Goal: Task Accomplishment & Management: Complete application form

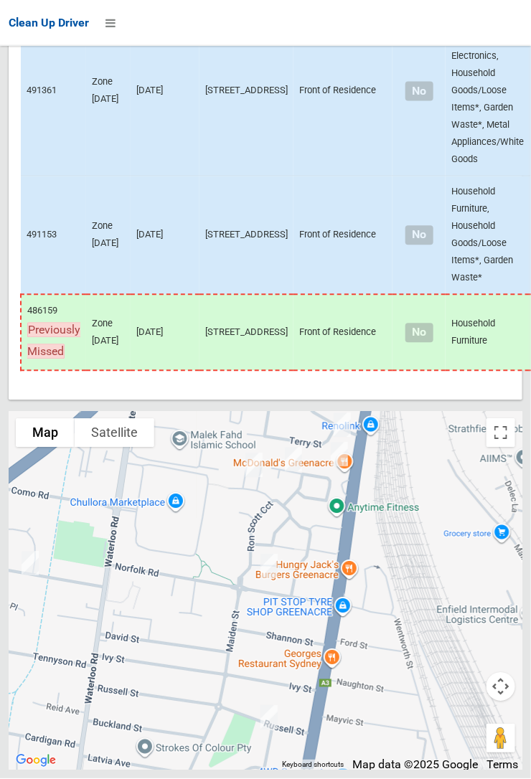
scroll to position [7102, 0]
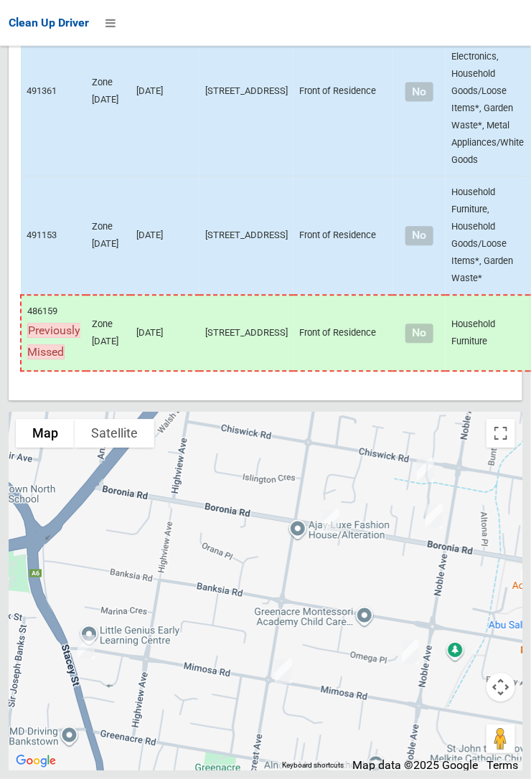
click at [143, 678] on div at bounding box center [266, 591] width 514 height 359
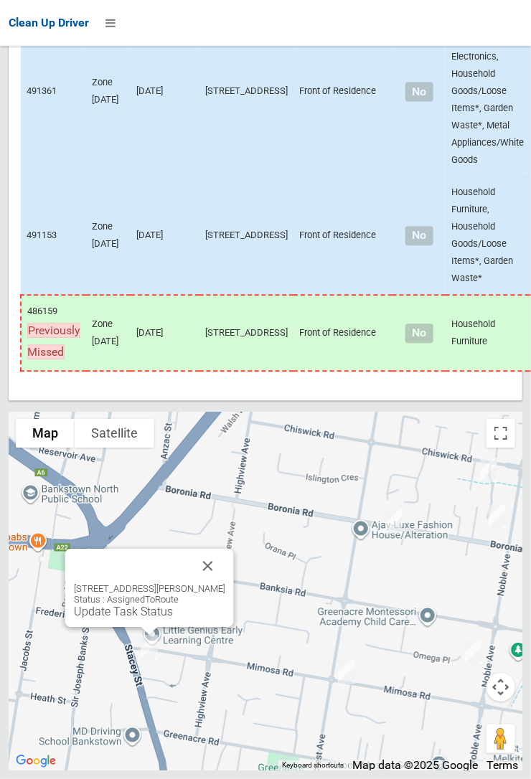
click at [225, 583] on button "Close" at bounding box center [208, 566] width 34 height 34
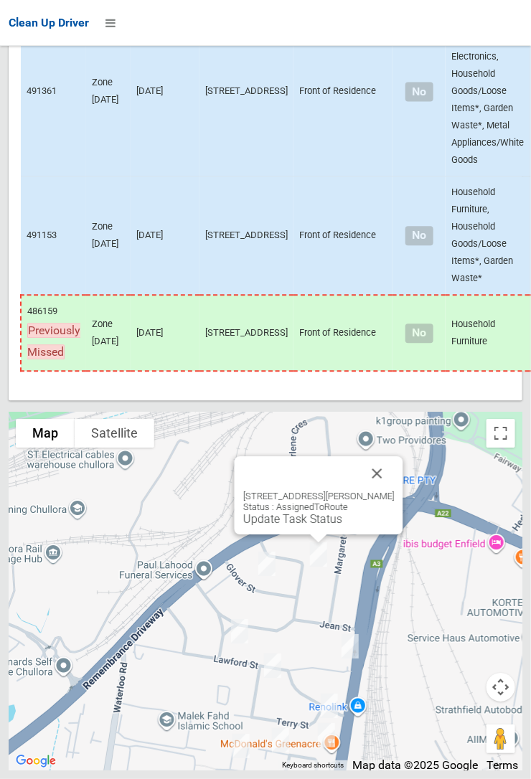
click at [392, 491] on button "Close" at bounding box center [377, 473] width 34 height 34
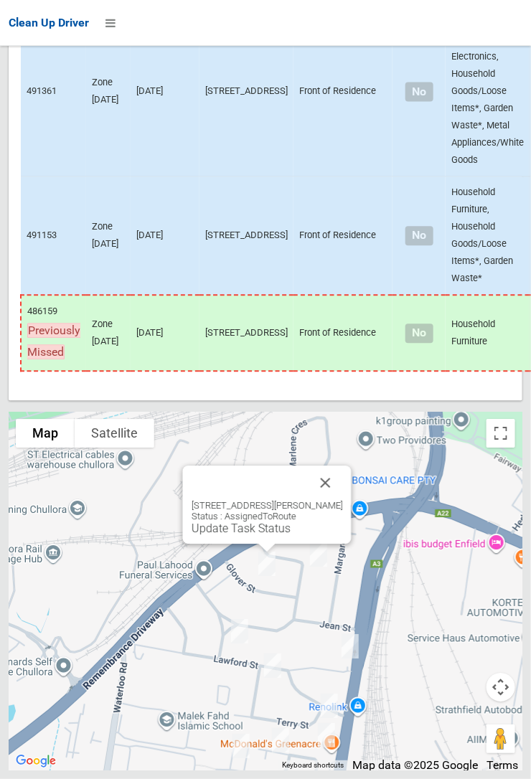
click at [342, 500] on button "Close" at bounding box center [326, 483] width 34 height 34
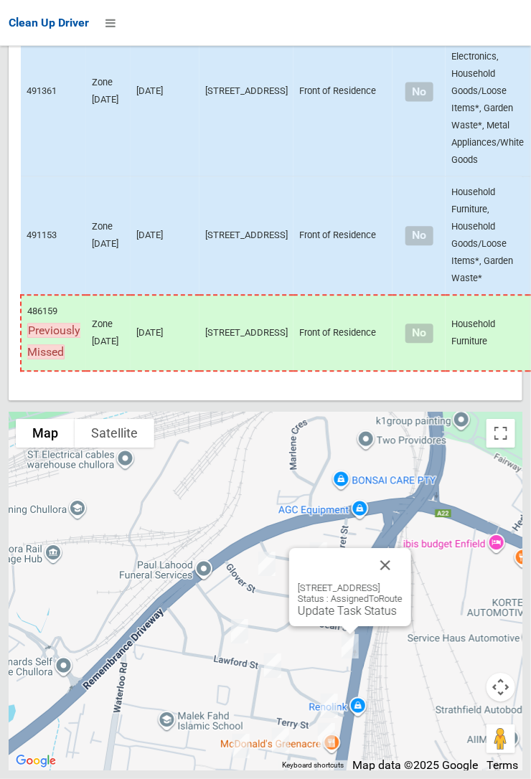
click at [403, 583] on button "Close" at bounding box center [385, 565] width 34 height 34
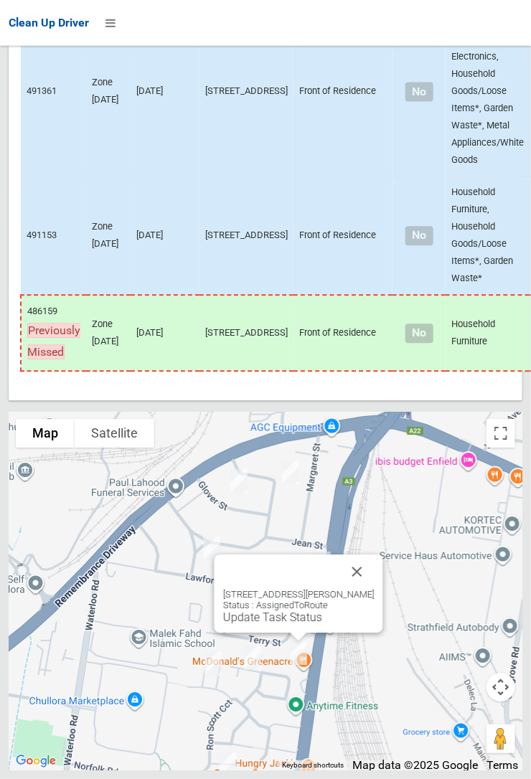
click at [375, 589] on button "Close" at bounding box center [357, 572] width 34 height 34
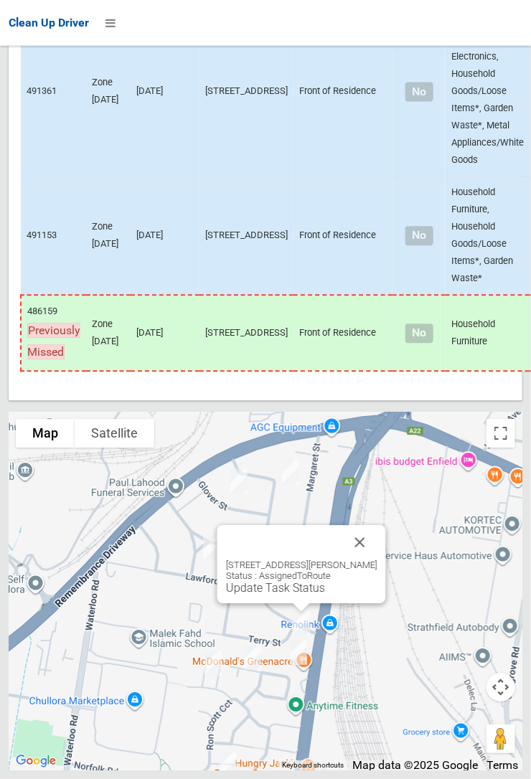
click at [370, 560] on button "Close" at bounding box center [360, 542] width 34 height 34
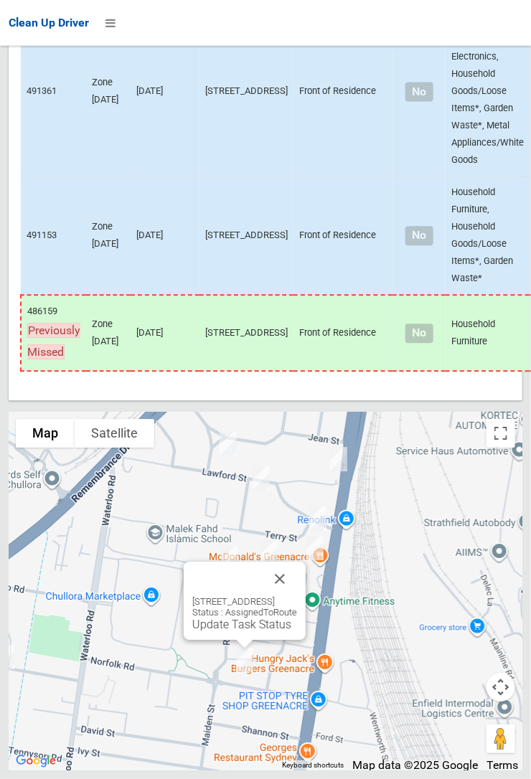
click at [297, 596] on button "Close" at bounding box center [280, 579] width 34 height 34
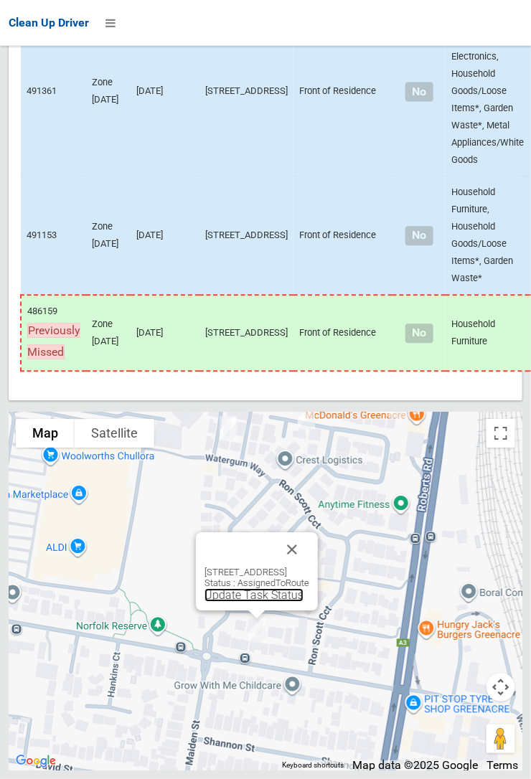
click at [255, 602] on link "Update Task Status" at bounding box center [253, 595] width 99 height 14
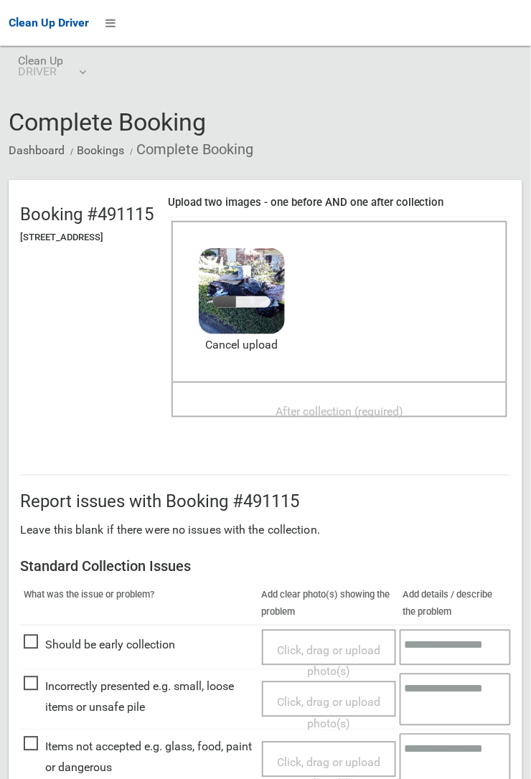
click at [327, 405] on span "After collection (required)" at bounding box center [340, 412] width 128 height 14
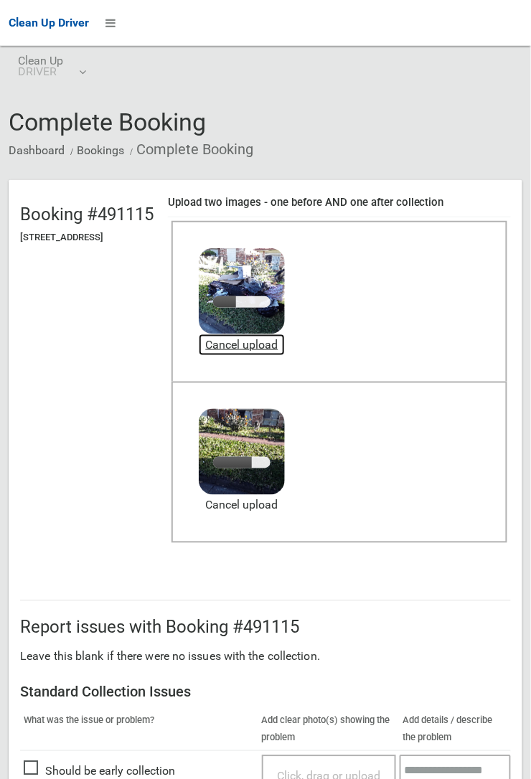
click at [285, 342] on link "Cancel upload" at bounding box center [242, 345] width 86 height 22
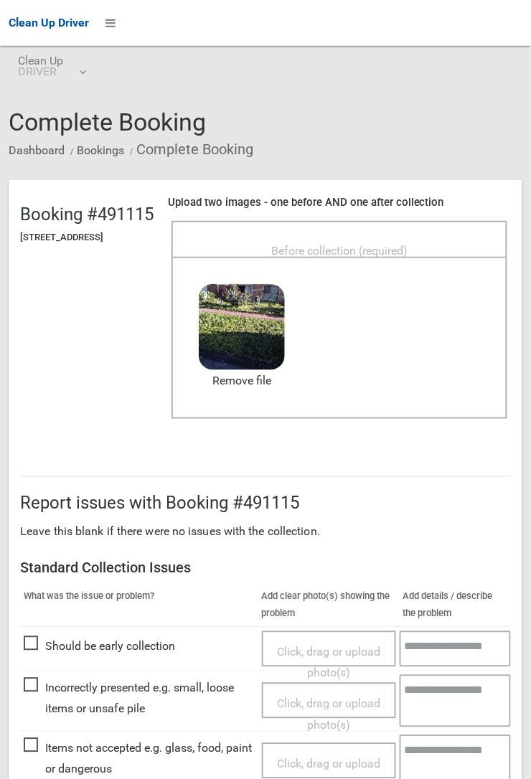
click at [365, 244] on span "Before collection (required)" at bounding box center [339, 251] width 136 height 14
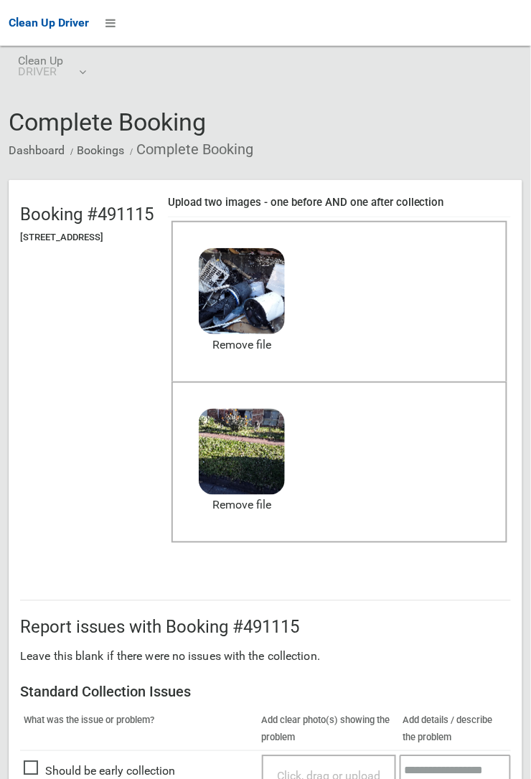
scroll to position [787, 0]
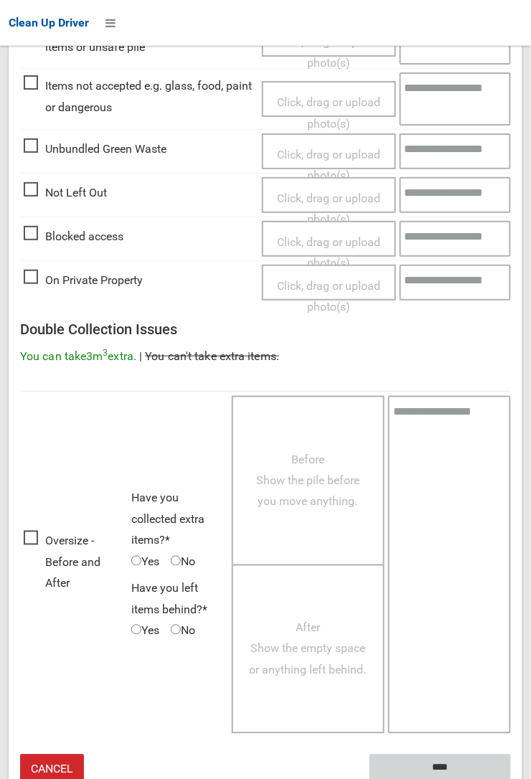
click at [444, 761] on input "****" at bounding box center [440, 768] width 141 height 27
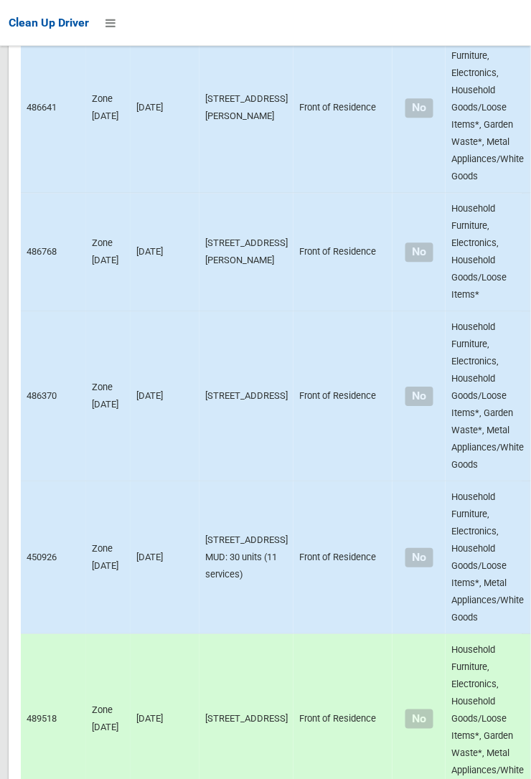
scroll to position [7101, 0]
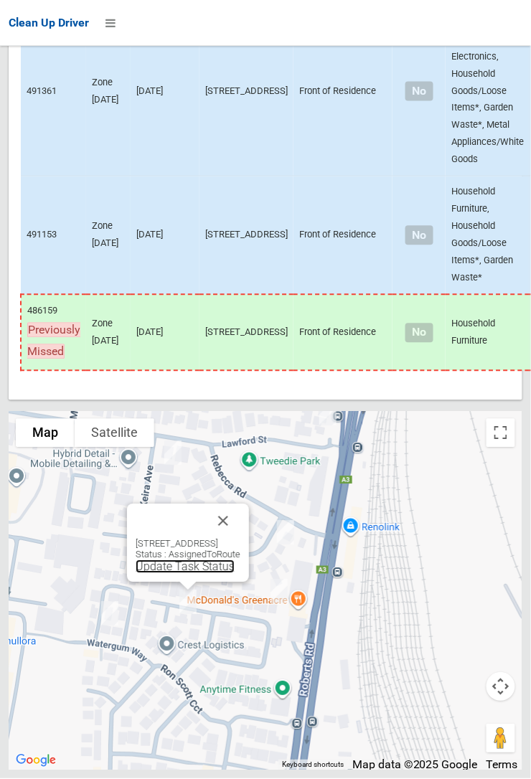
click at [158, 574] on link "Update Task Status" at bounding box center [185, 567] width 99 height 14
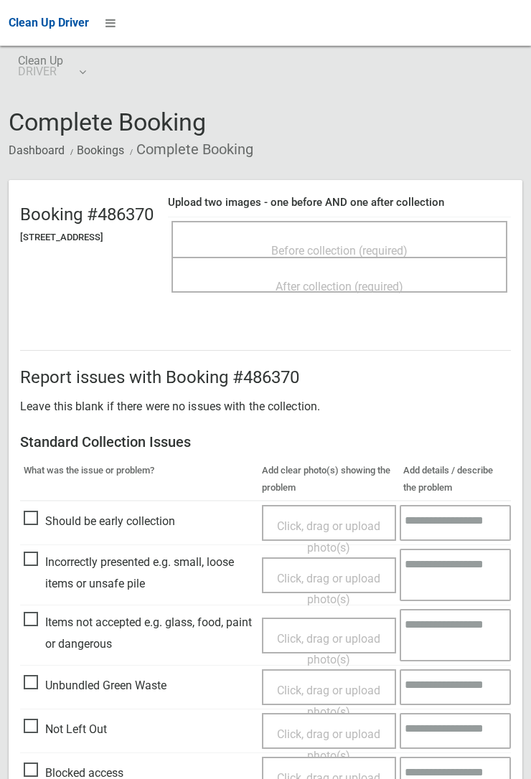
click at [337, 244] on span "Before collection (required)" at bounding box center [339, 251] width 136 height 14
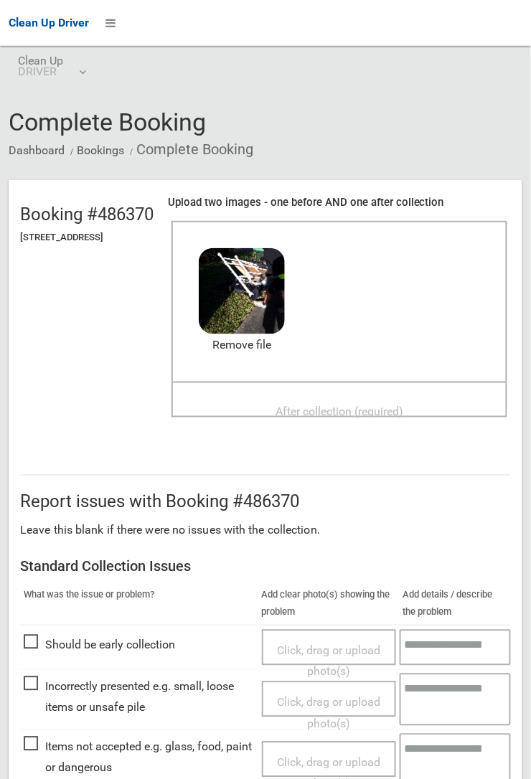
click at [336, 405] on span "After collection (required)" at bounding box center [340, 412] width 128 height 14
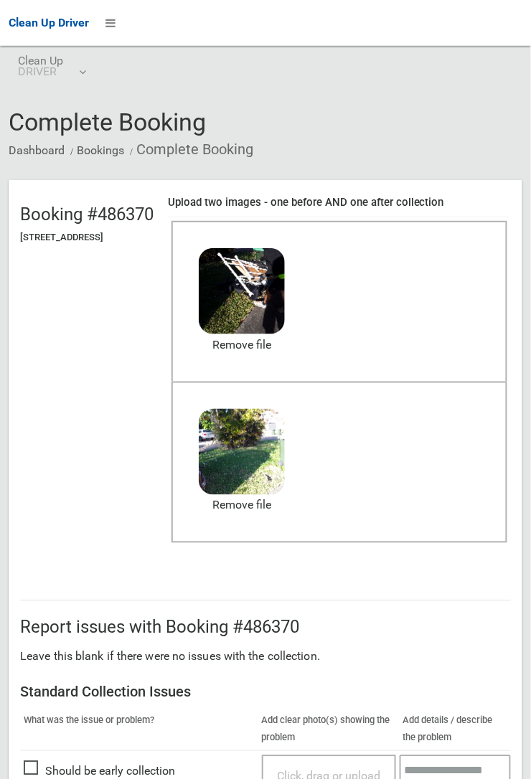
scroll to position [787, 0]
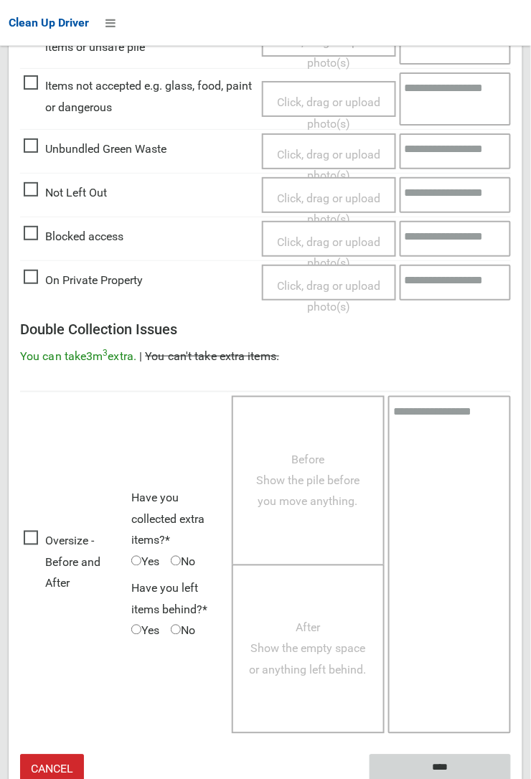
click at [511, 779] on input "****" at bounding box center [440, 768] width 141 height 27
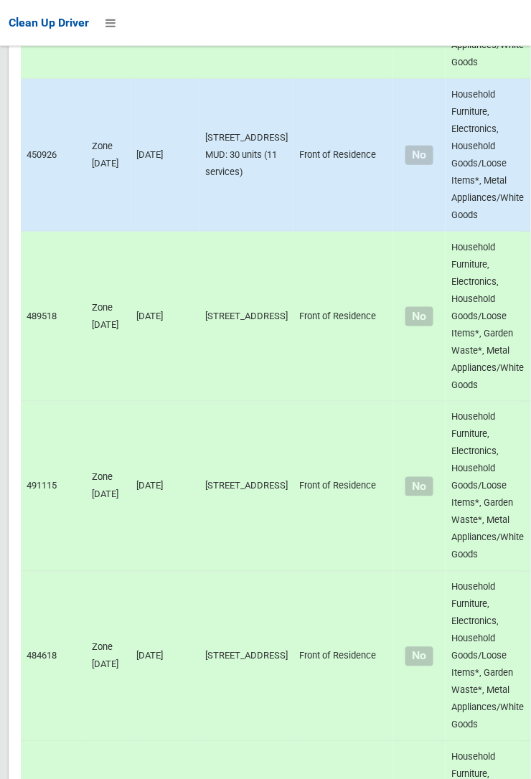
scroll to position [7101, 0]
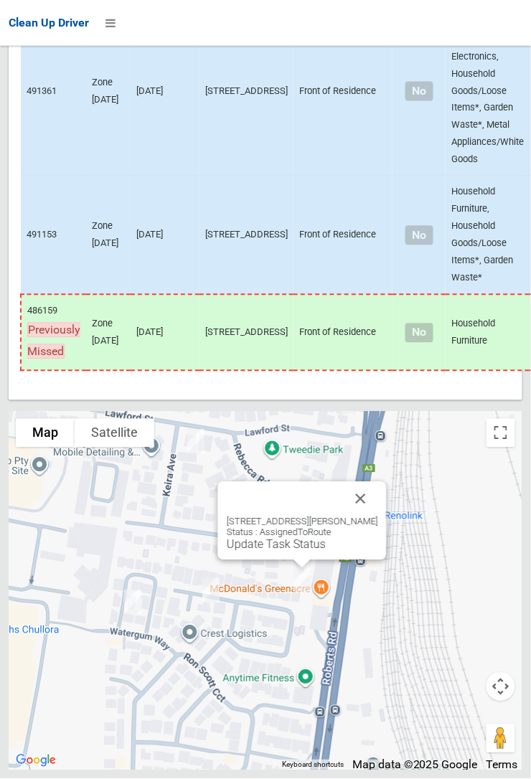
click at [281, 552] on link "Update Task Status" at bounding box center [276, 545] width 99 height 14
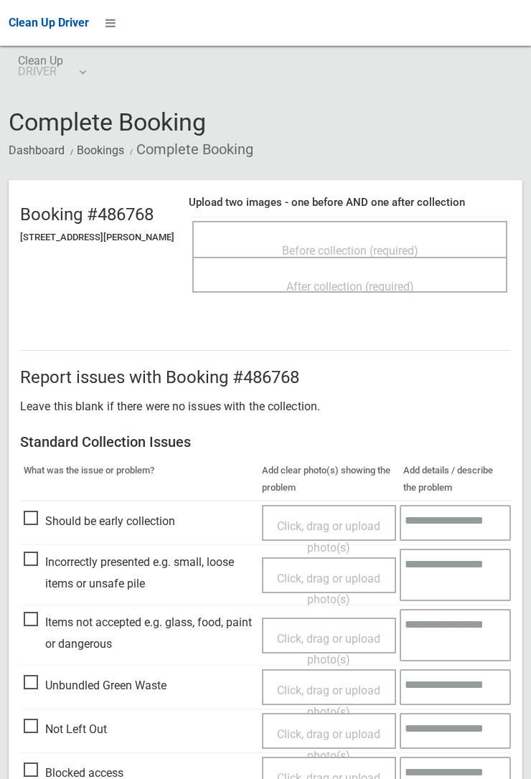
click at [350, 244] on span "Before collection (required)" at bounding box center [350, 251] width 136 height 14
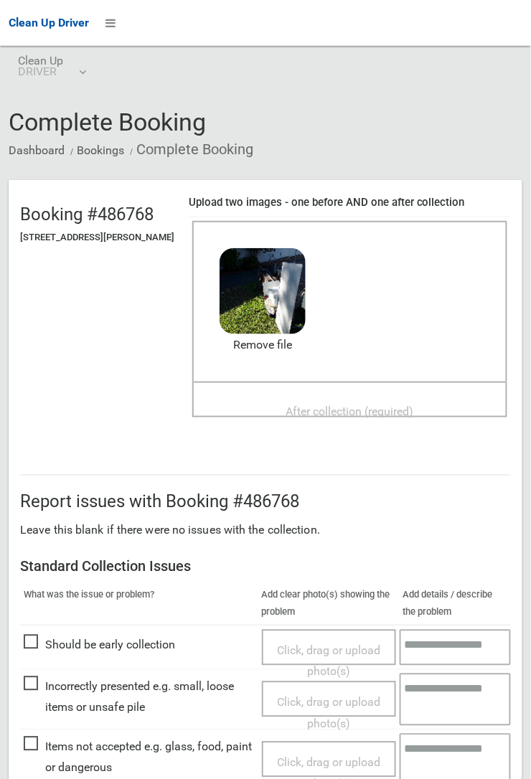
click at [374, 405] on span "After collection (required)" at bounding box center [350, 412] width 128 height 14
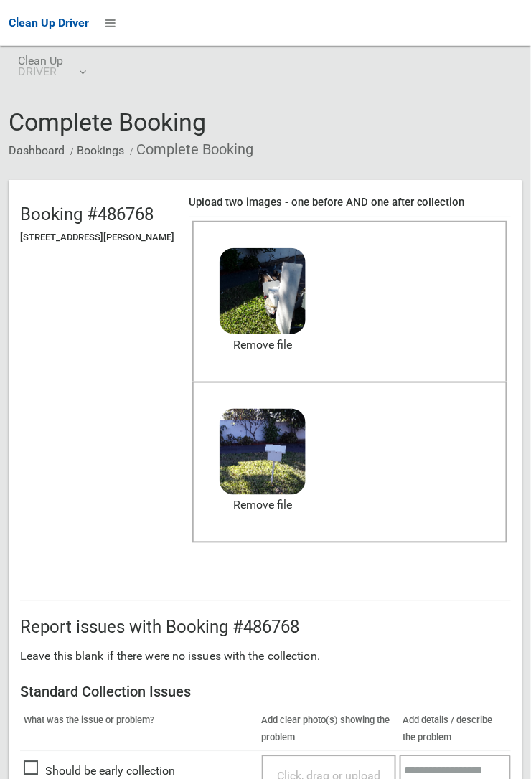
scroll to position [787, 0]
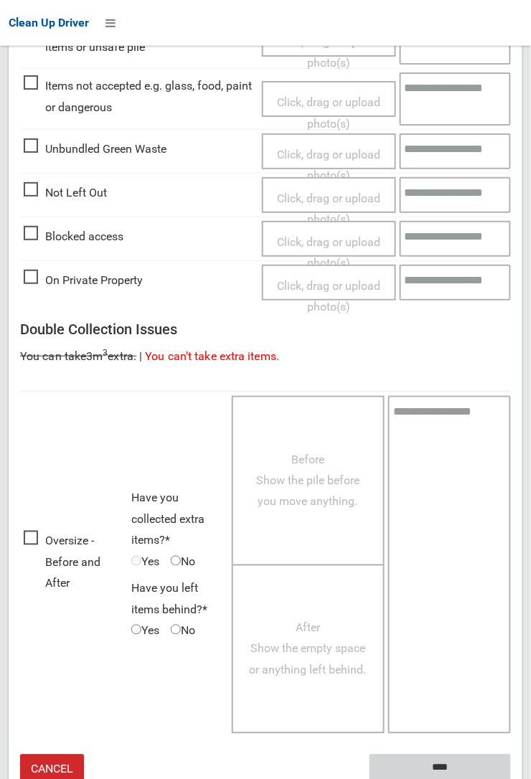
click at [511, 779] on input "****" at bounding box center [440, 768] width 141 height 27
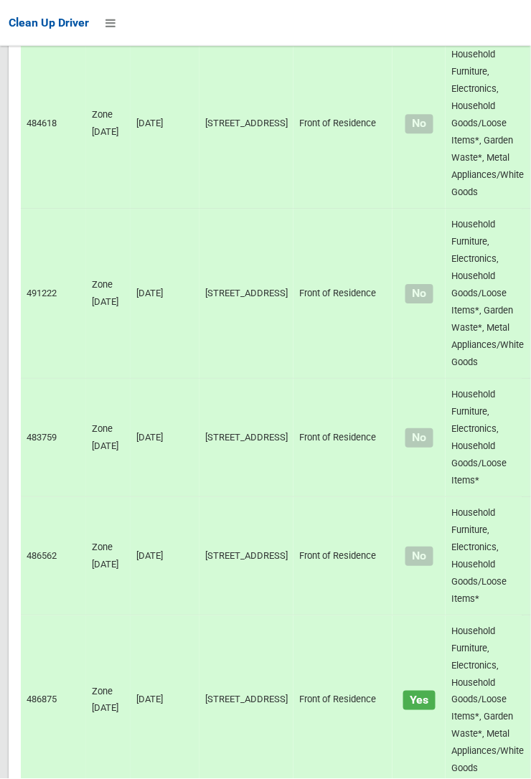
scroll to position [7101, 0]
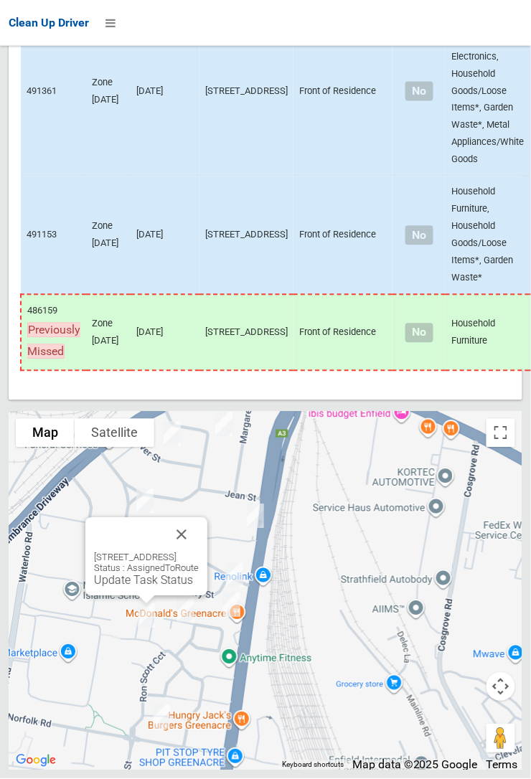
click at [199, 553] on button "Close" at bounding box center [181, 535] width 34 height 34
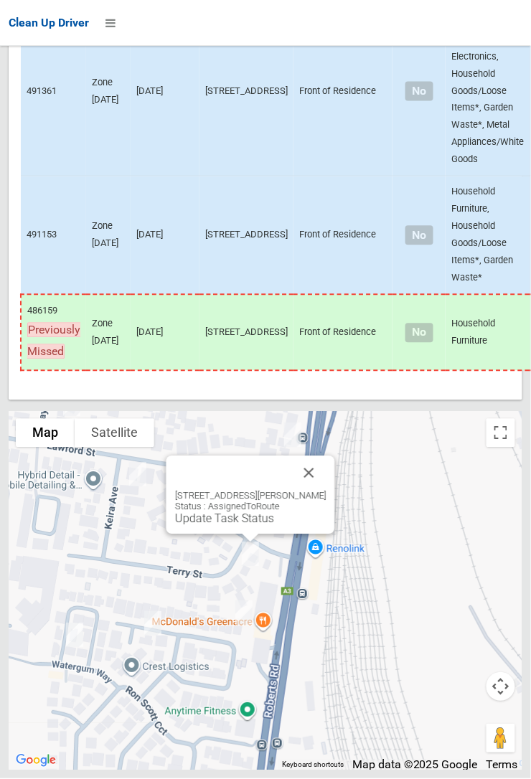
click at [319, 491] on button "Close" at bounding box center [309, 473] width 34 height 34
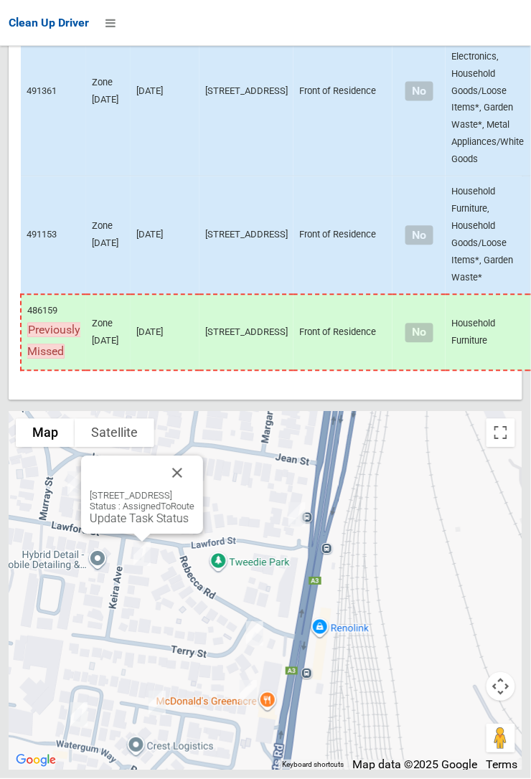
click at [159, 535] on div "1 Keira Avenue, GREENACRE NSW 2190 Status : AssignedToRoute Update Task Status" at bounding box center [142, 495] width 122 height 78
click at [133, 526] on link "Update Task Status" at bounding box center [139, 519] width 99 height 14
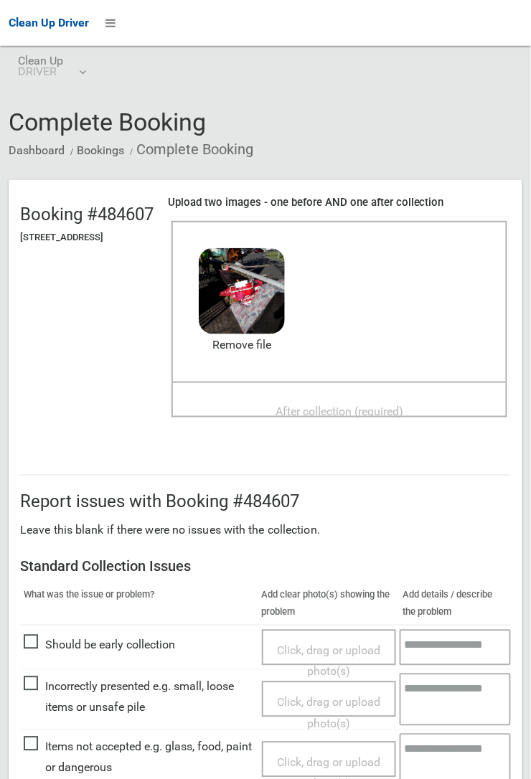
click at [339, 405] on span "After collection (required)" at bounding box center [340, 412] width 128 height 14
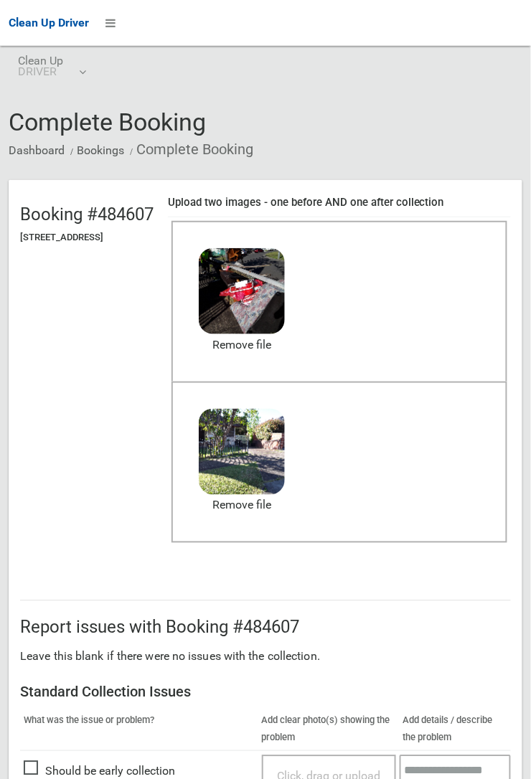
scroll to position [787, 0]
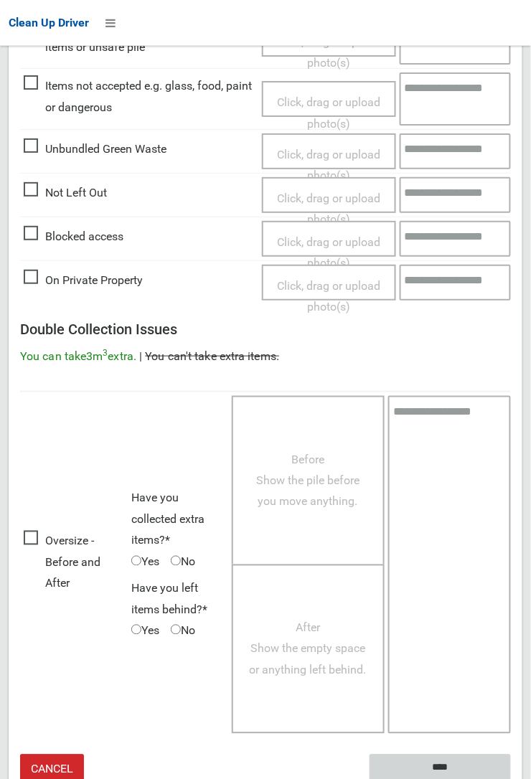
click at [428, 763] on input "****" at bounding box center [440, 768] width 141 height 27
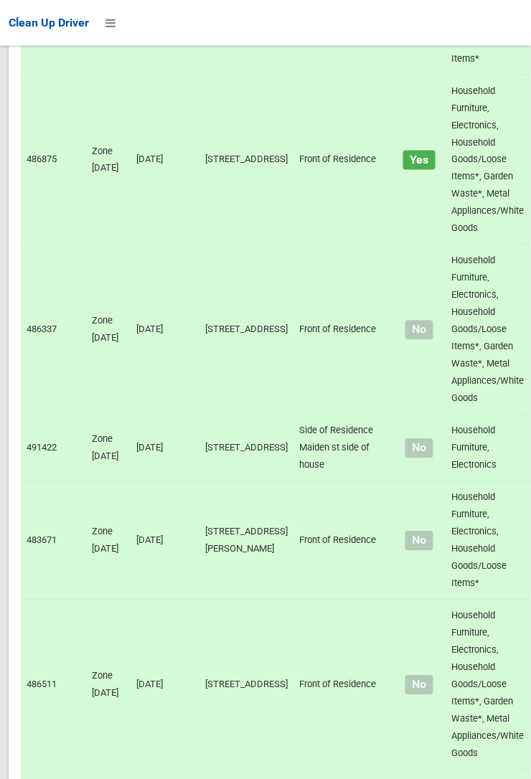
scroll to position [7101, 0]
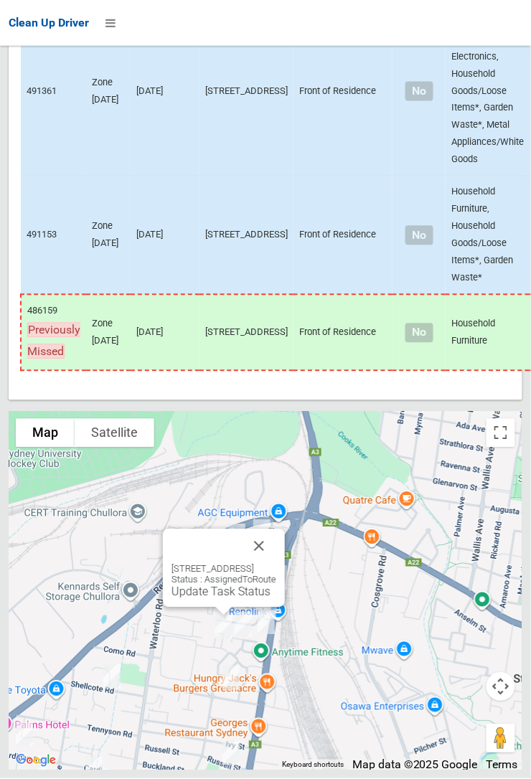
click at [276, 564] on button "Close" at bounding box center [259, 547] width 34 height 34
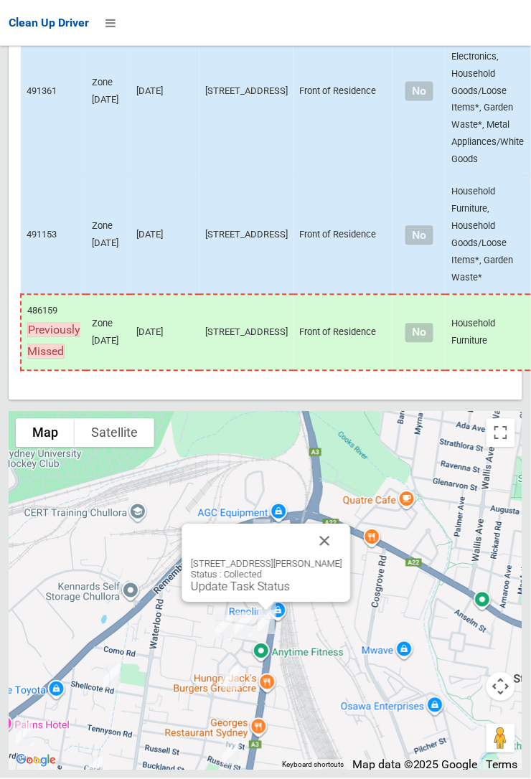
click at [323, 559] on button "Close" at bounding box center [325, 542] width 34 height 34
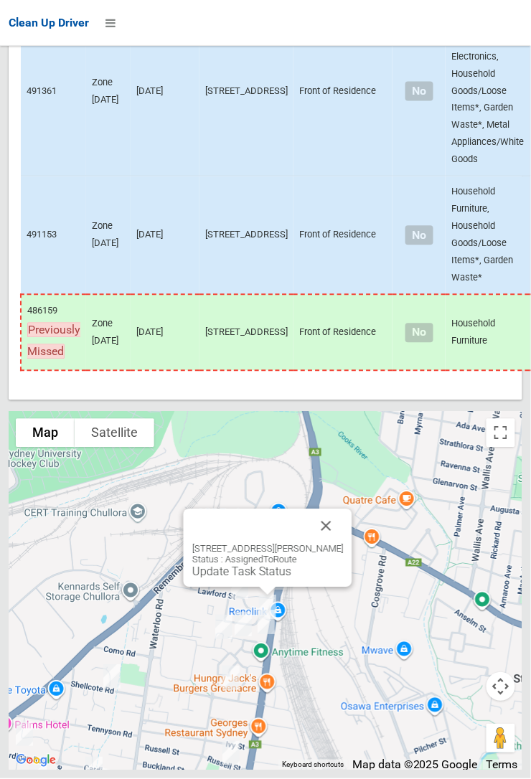
click at [335, 544] on button "Close" at bounding box center [326, 526] width 34 height 34
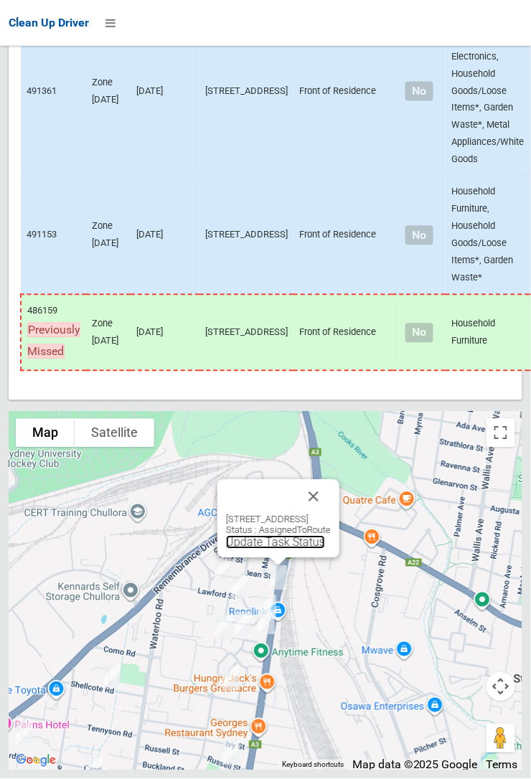
click at [243, 550] on link "Update Task Status" at bounding box center [275, 543] width 99 height 14
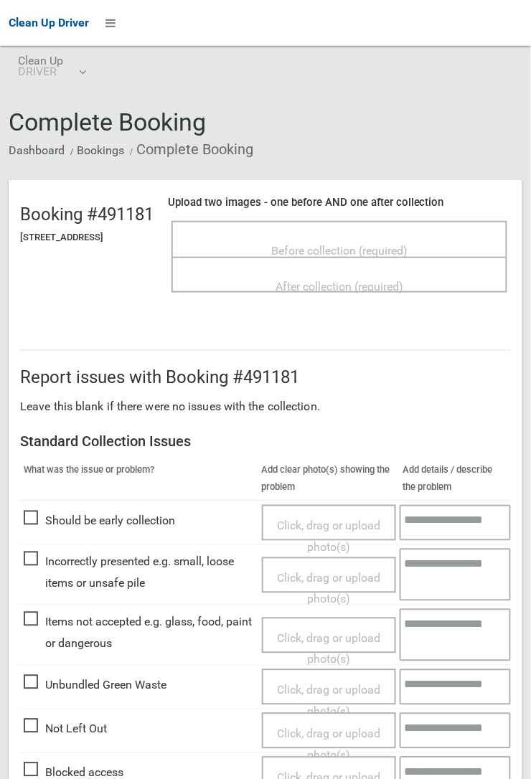
click at [38, 730] on span "Not Left Out" at bounding box center [65, 730] width 83 height 22
click at [329, 728] on span "Click, drag or upload photo(s)" at bounding box center [328, 745] width 103 height 35
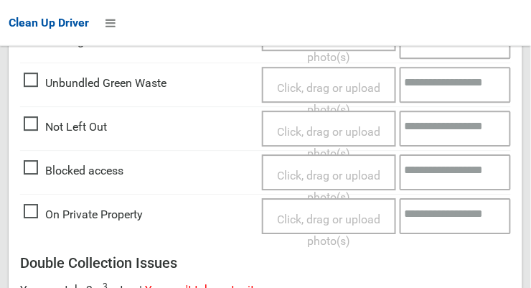
scroll to position [598, 0]
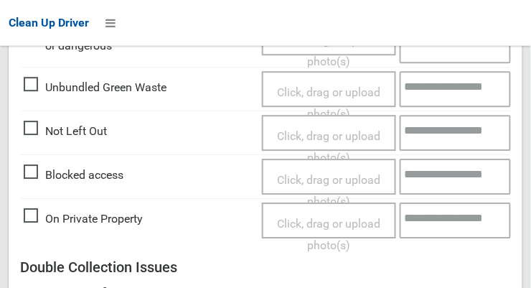
click at [352, 135] on span "Click, drag or upload photo(s)" at bounding box center [328, 146] width 103 height 35
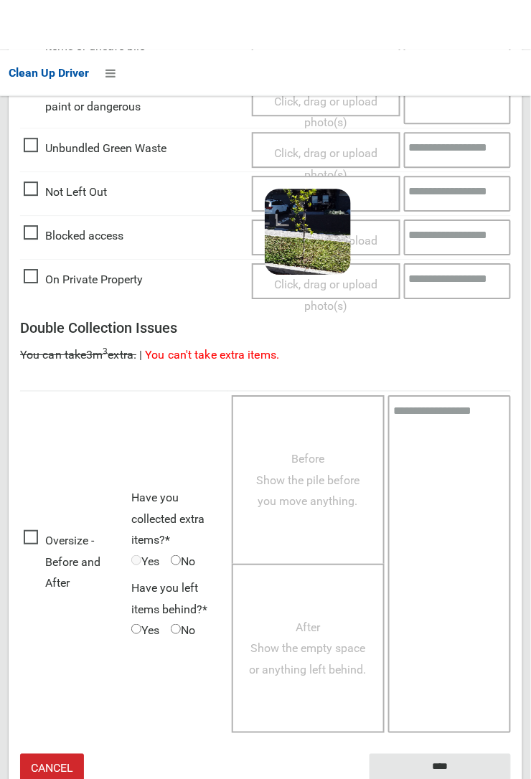
scroll to position [537, 0]
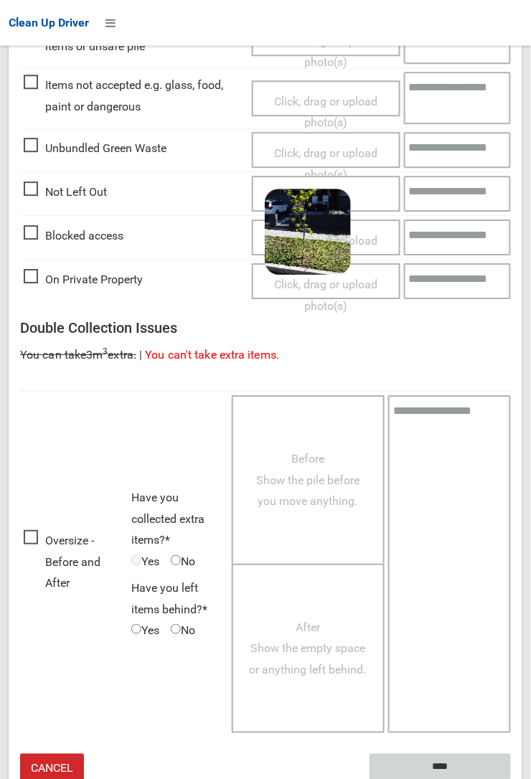
click at [511, 779] on input "****" at bounding box center [440, 767] width 141 height 27
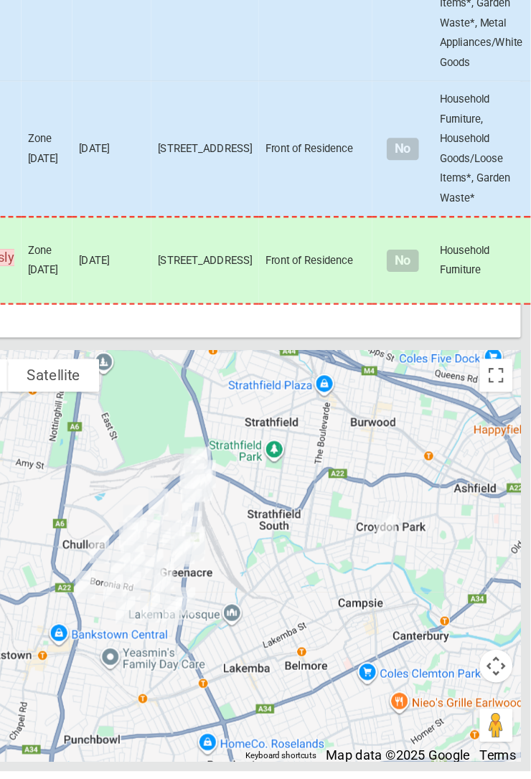
scroll to position [7102, 0]
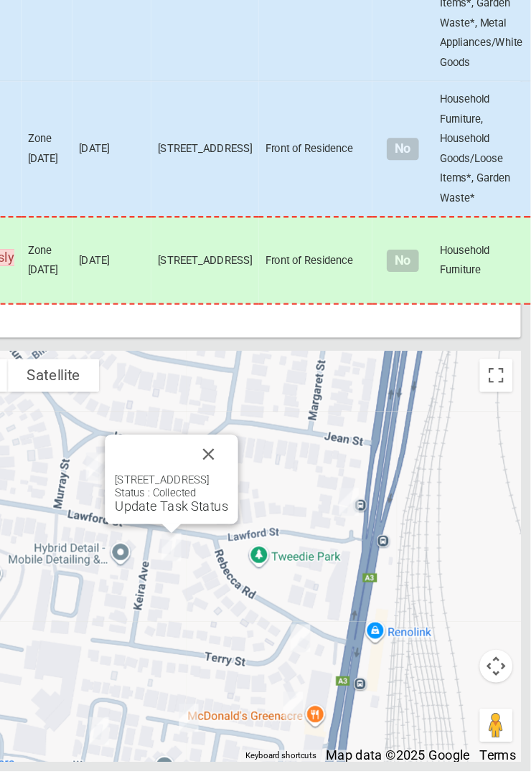
click at [267, 520] on button "Close" at bounding box center [249, 502] width 34 height 34
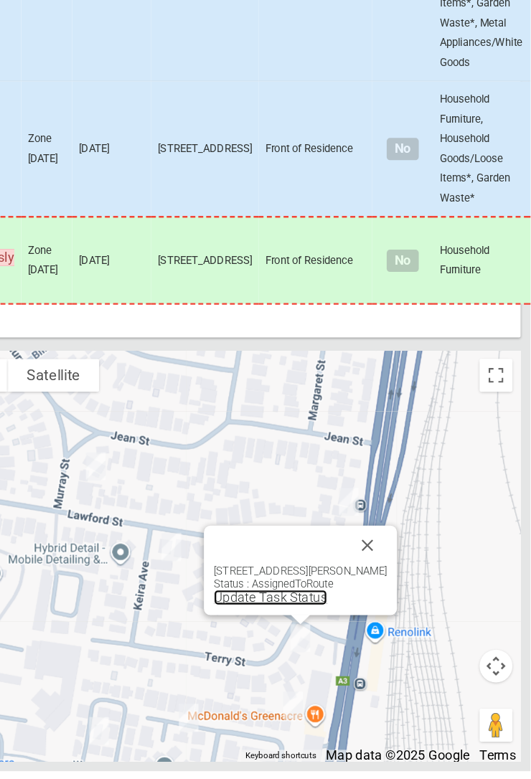
click at [312, 634] on link "Update Task Status" at bounding box center [304, 628] width 99 height 14
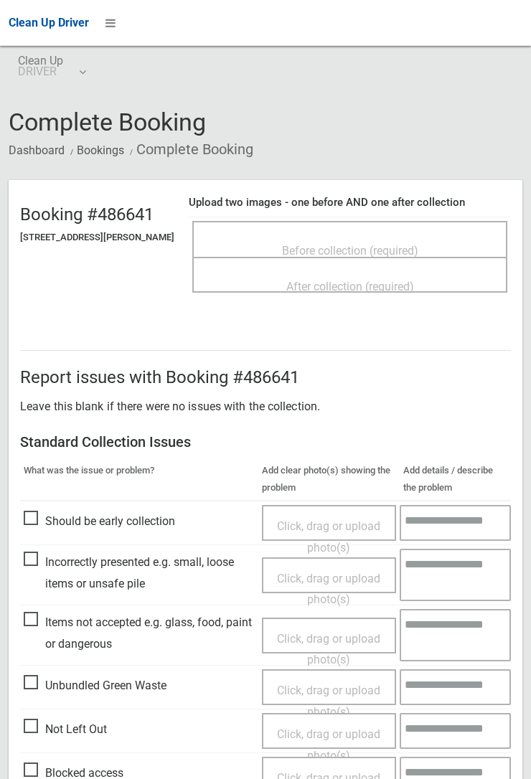
click at [336, 244] on span "Before collection (required)" at bounding box center [350, 251] width 136 height 14
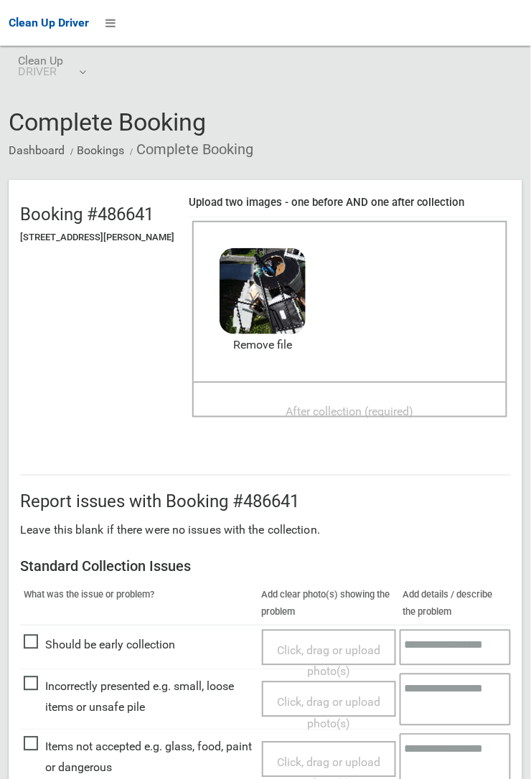
click at [296, 405] on span "After collection (required)" at bounding box center [350, 412] width 128 height 14
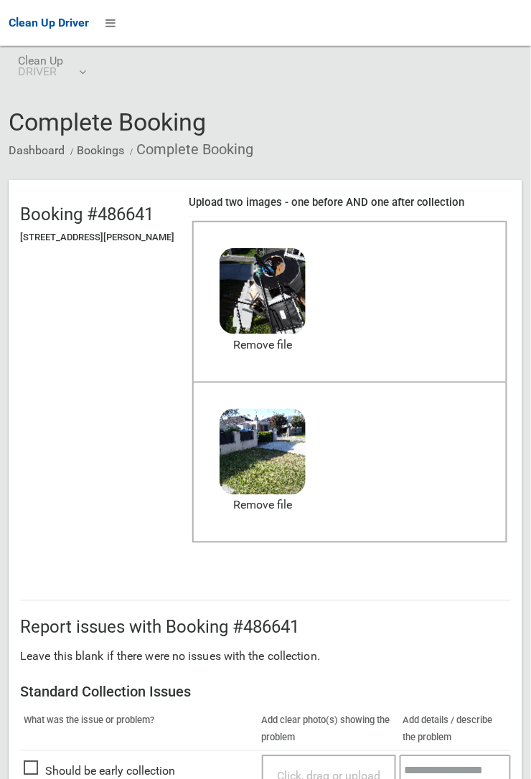
scroll to position [787, 0]
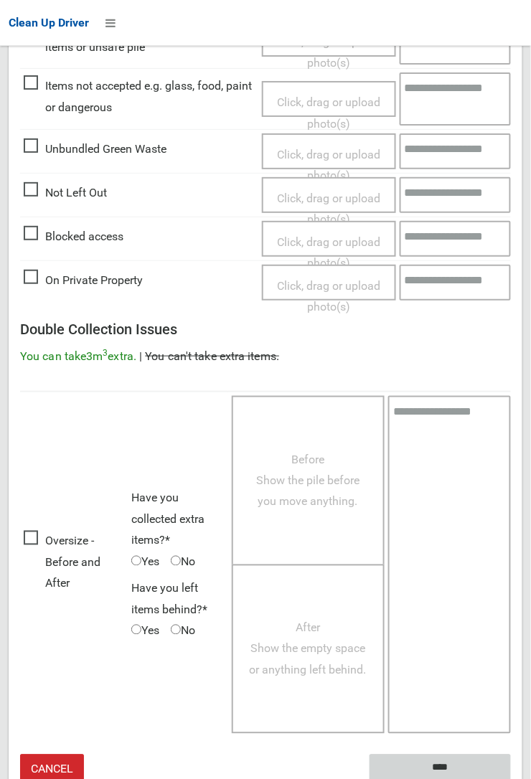
click at [511, 779] on input "****" at bounding box center [440, 768] width 141 height 27
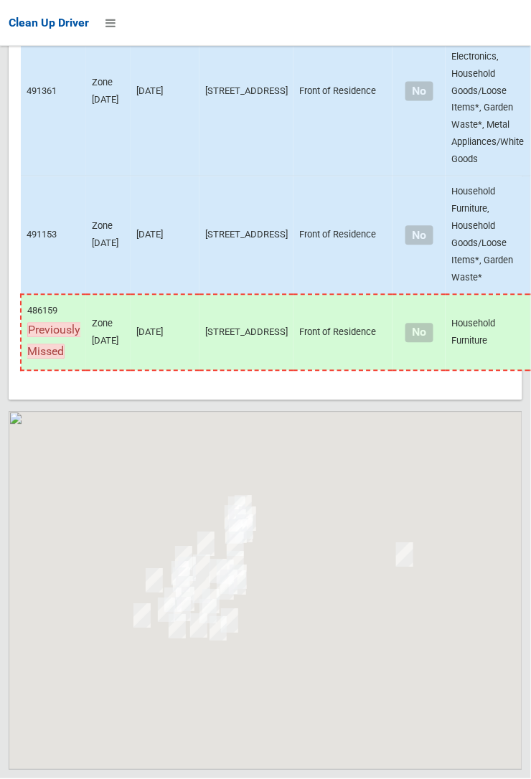
scroll to position [7101, 0]
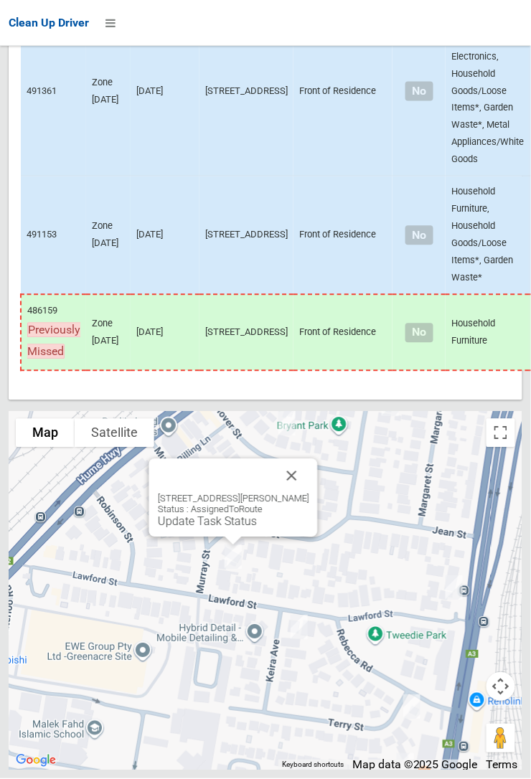
click at [304, 494] on button "Close" at bounding box center [292, 476] width 34 height 34
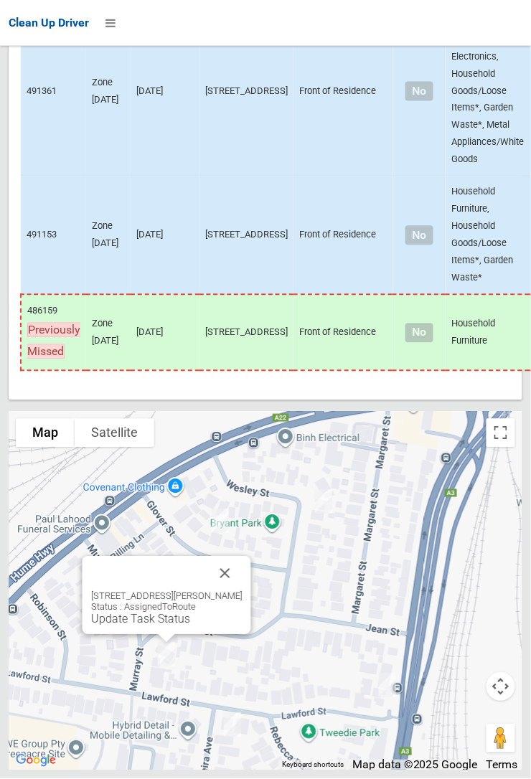
click at [168, 626] on link "Update Task Status" at bounding box center [140, 620] width 99 height 14
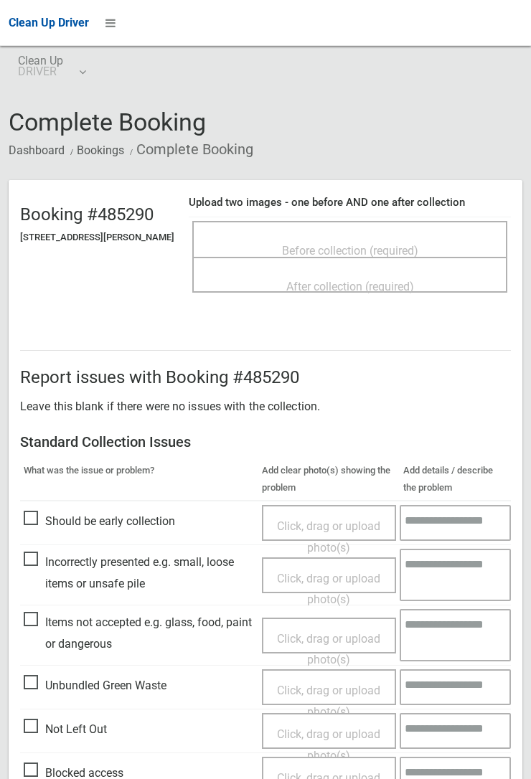
click at [349, 244] on span "Before collection (required)" at bounding box center [350, 251] width 136 height 14
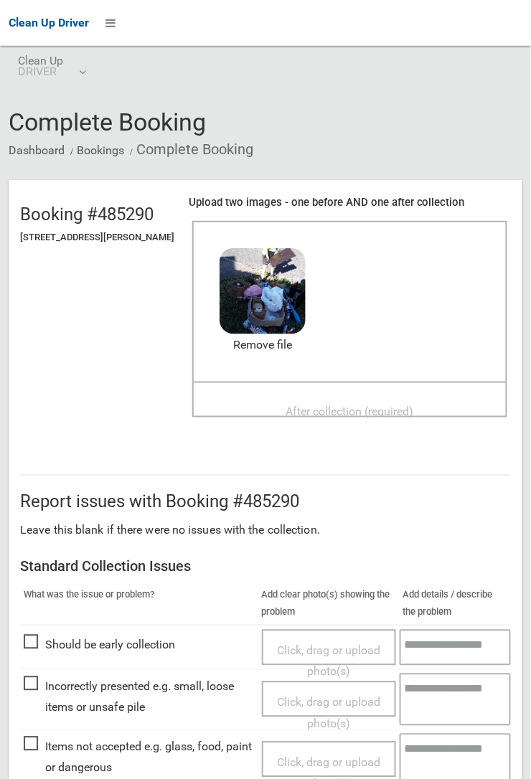
click at [341, 405] on span "After collection (required)" at bounding box center [350, 412] width 128 height 14
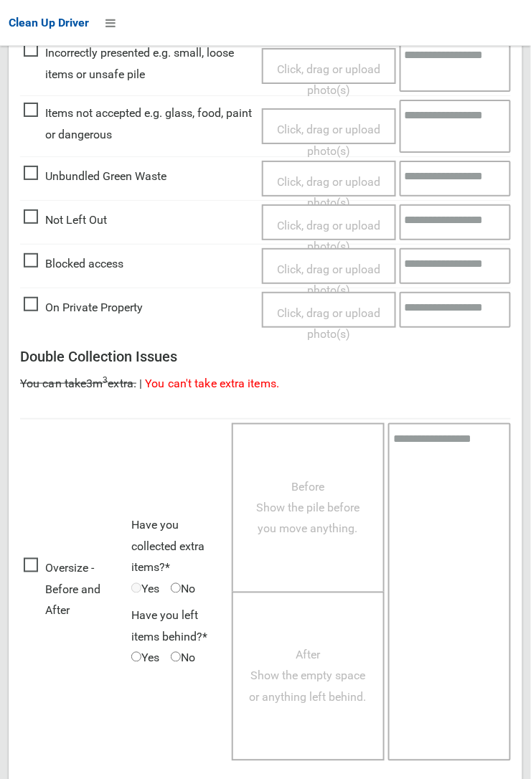
scroll to position [787, 0]
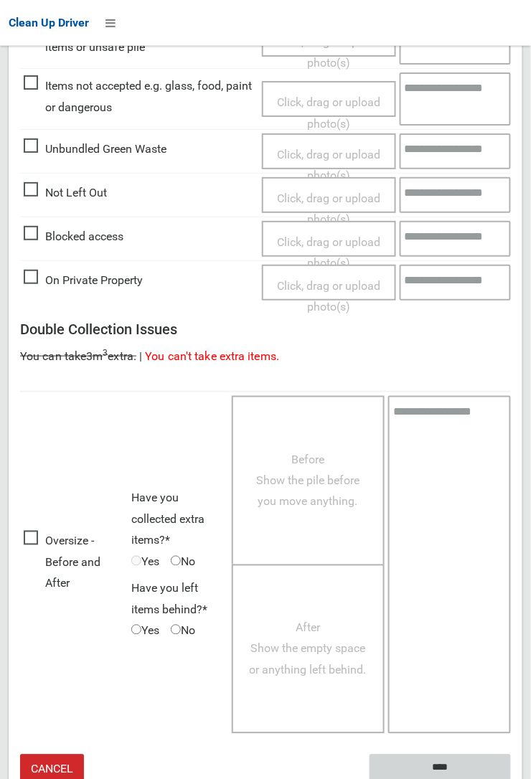
click at [432, 765] on input "****" at bounding box center [440, 768] width 141 height 27
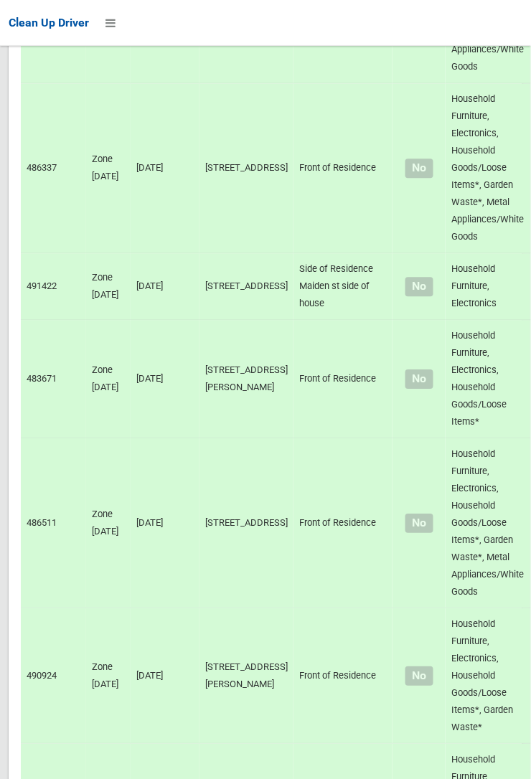
scroll to position [7101, 0]
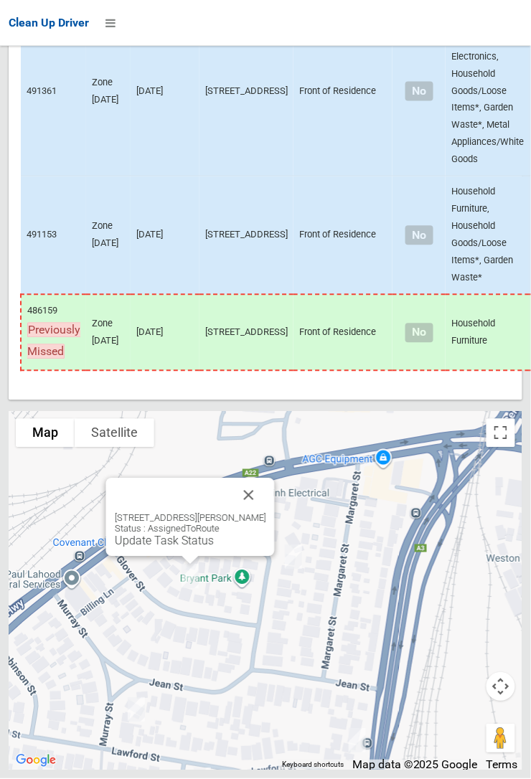
click at [263, 513] on button "Close" at bounding box center [249, 496] width 34 height 34
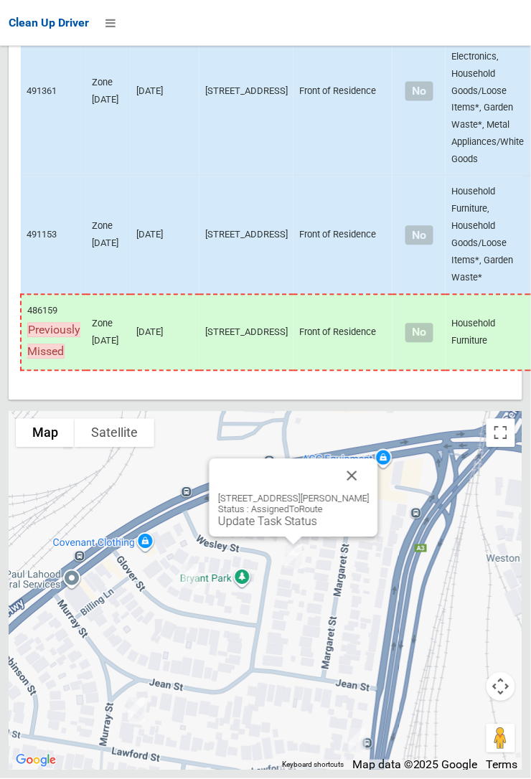
click at [264, 529] on link "Update Task Status" at bounding box center [267, 522] width 99 height 14
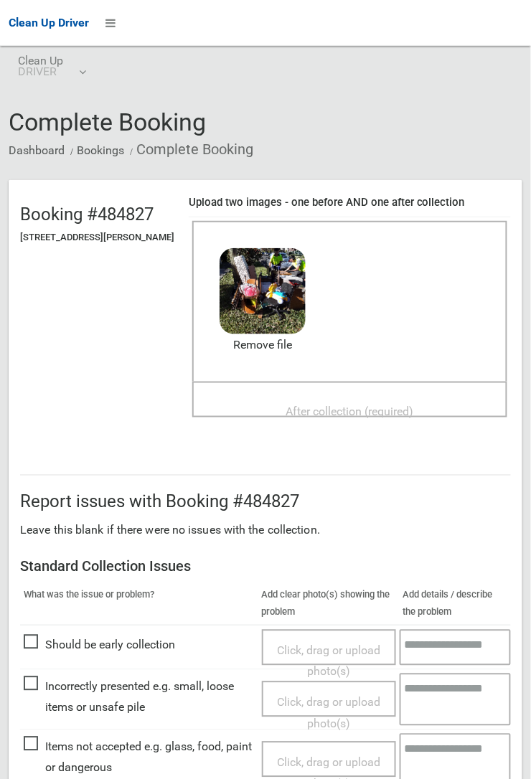
click at [414, 405] on span "After collection (required)" at bounding box center [350, 412] width 128 height 14
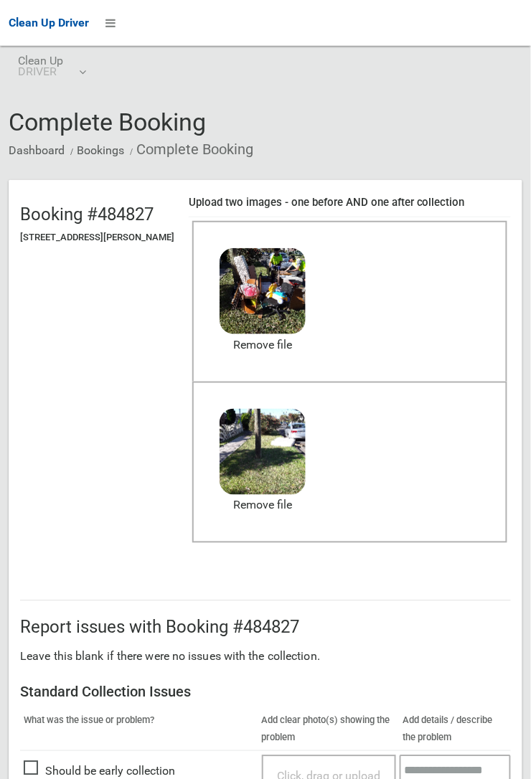
scroll to position [787, 0]
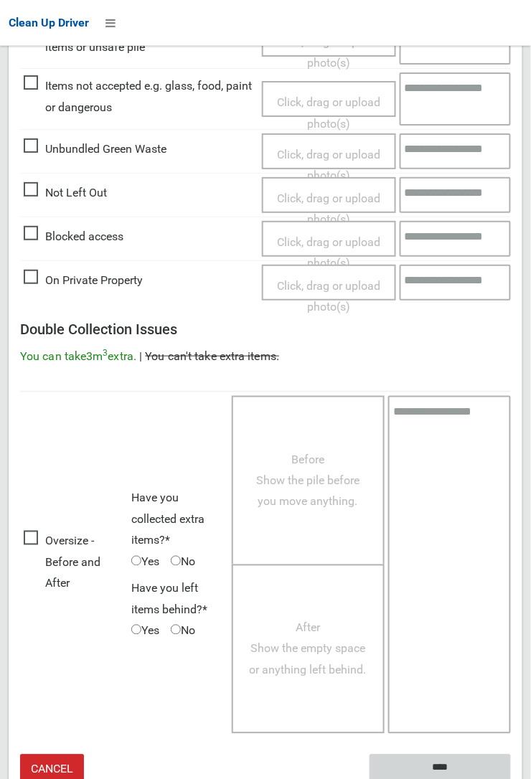
click at [511, 779] on input "****" at bounding box center [440, 768] width 141 height 27
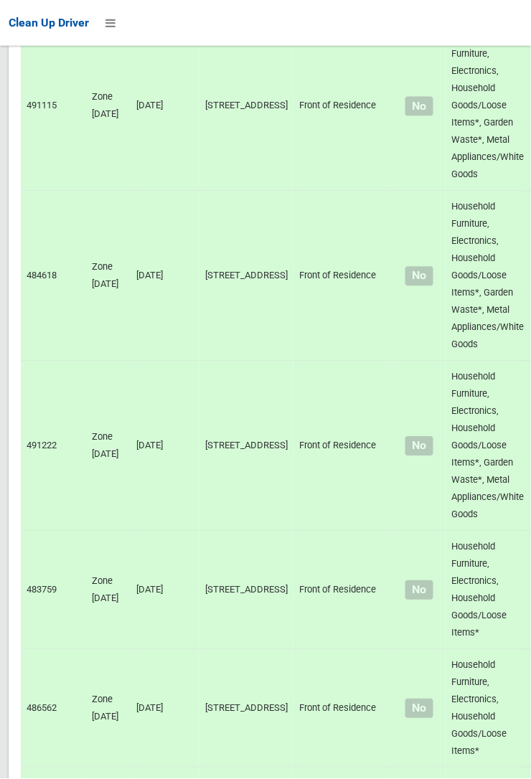
scroll to position [7101, 0]
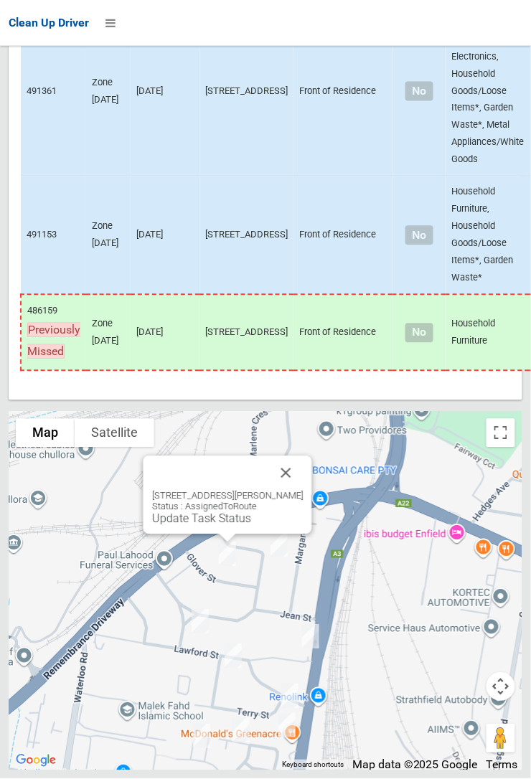
click at [215, 526] on link "Update Task Status" at bounding box center [201, 519] width 99 height 14
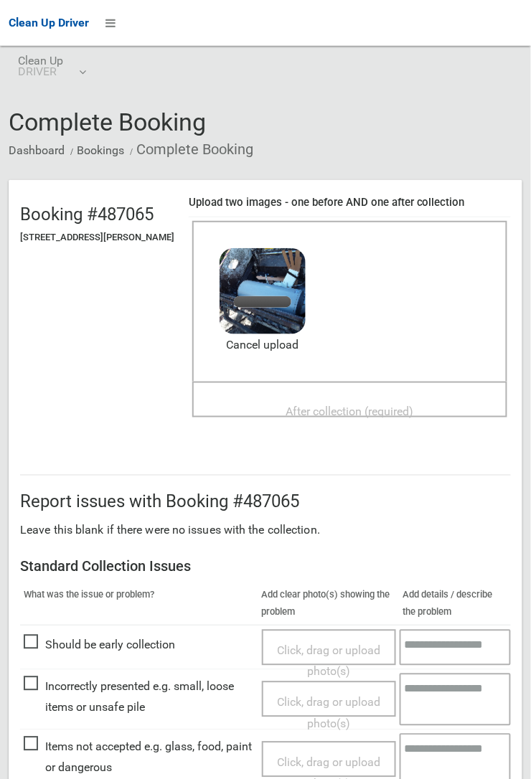
click at [327, 405] on span "After collection (required)" at bounding box center [350, 412] width 128 height 14
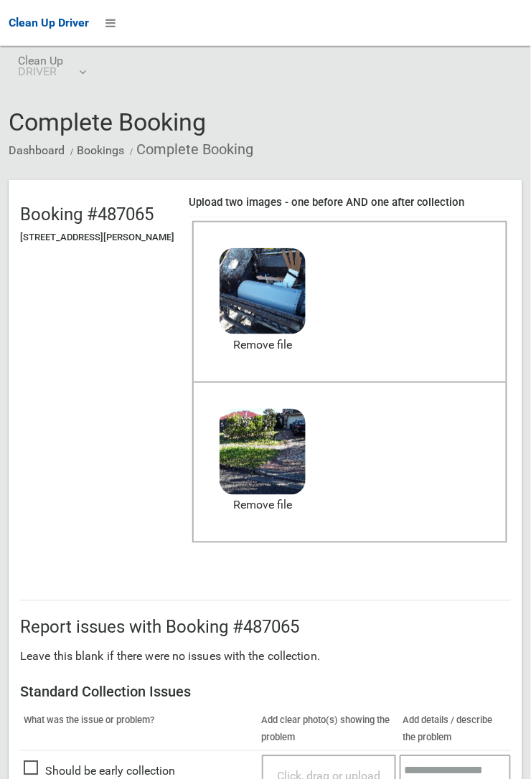
scroll to position [787, 0]
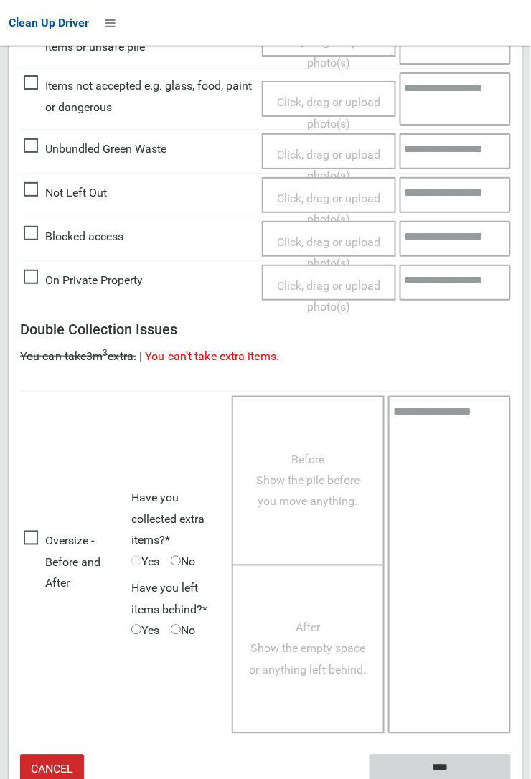
click at [451, 767] on input "****" at bounding box center [440, 768] width 141 height 27
click at [510, 493] on textarea at bounding box center [449, 565] width 123 height 338
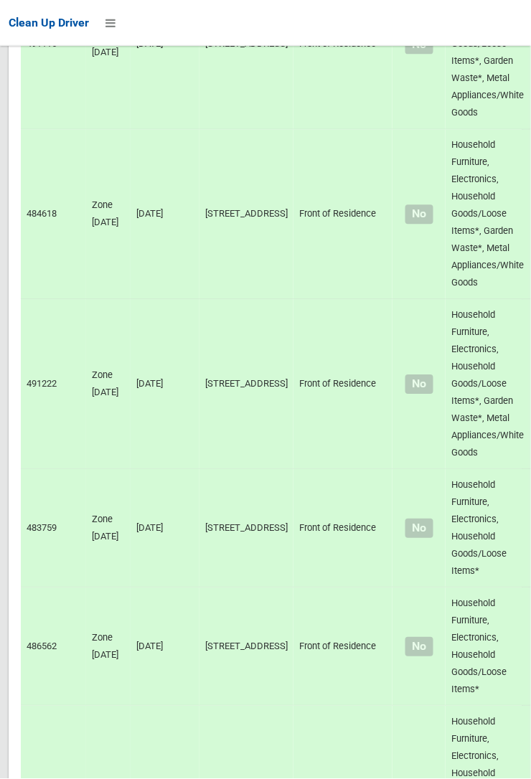
scroll to position [7101, 0]
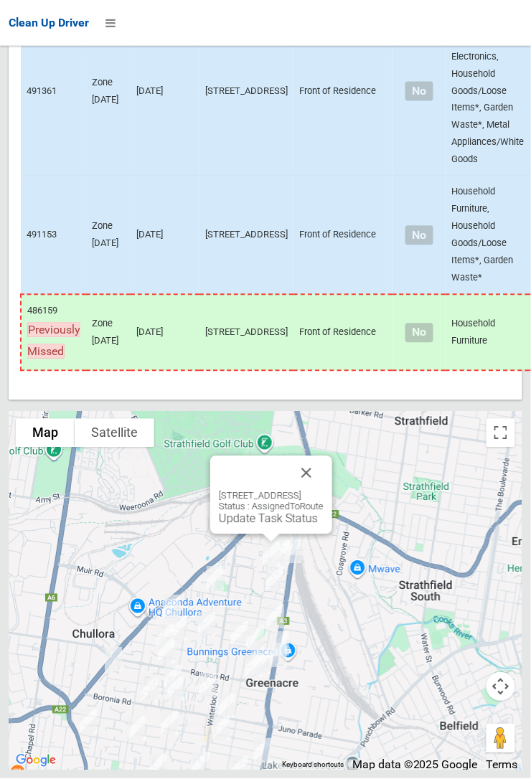
click at [324, 491] on button "Close" at bounding box center [306, 473] width 34 height 34
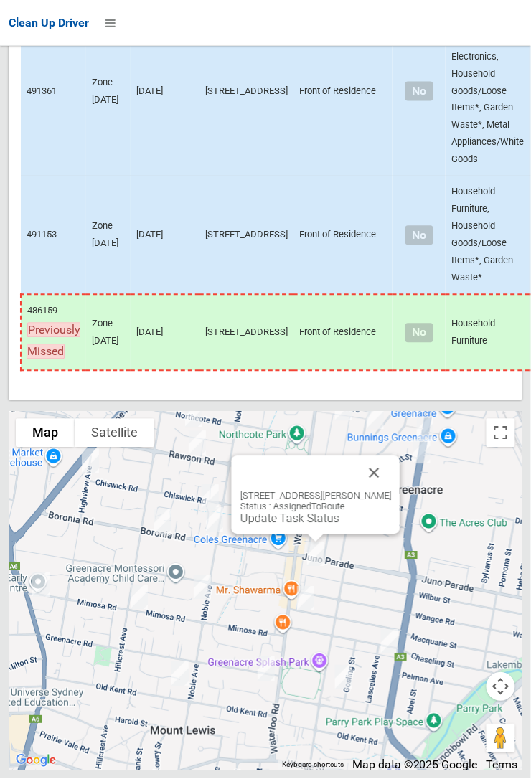
click at [390, 491] on button "Close" at bounding box center [374, 473] width 34 height 34
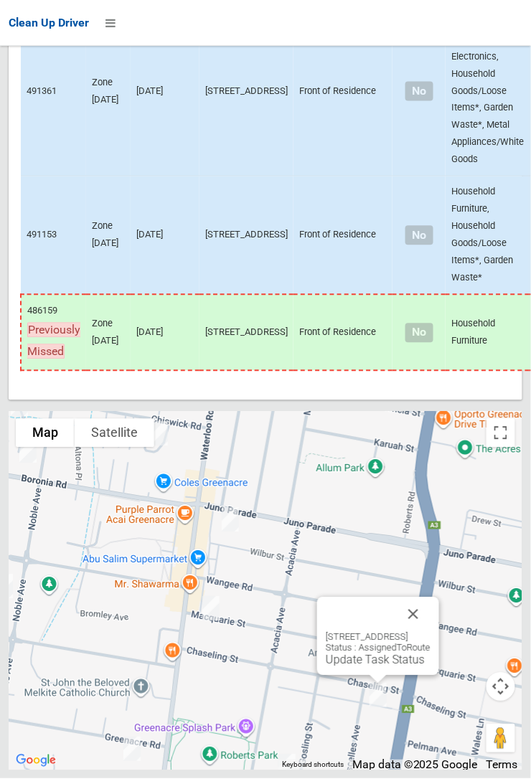
click at [431, 632] on button "Close" at bounding box center [413, 615] width 34 height 34
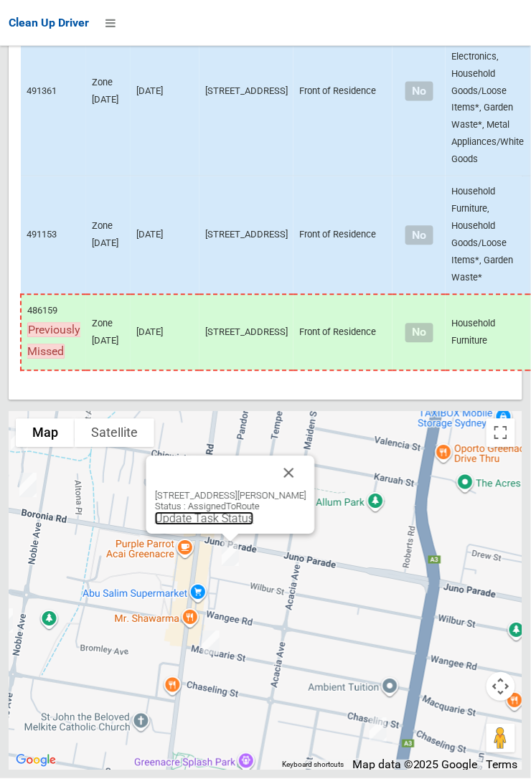
click at [220, 526] on link "Update Task Status" at bounding box center [204, 519] width 99 height 14
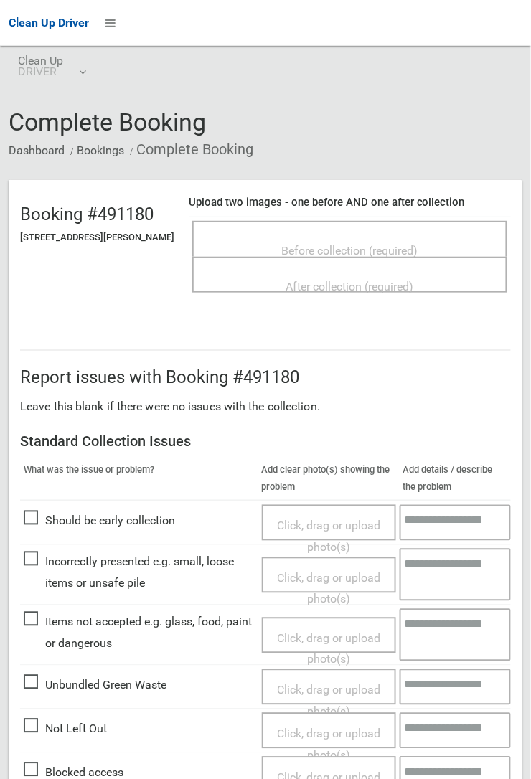
click at [291, 244] on span "Before collection (required)" at bounding box center [350, 251] width 136 height 14
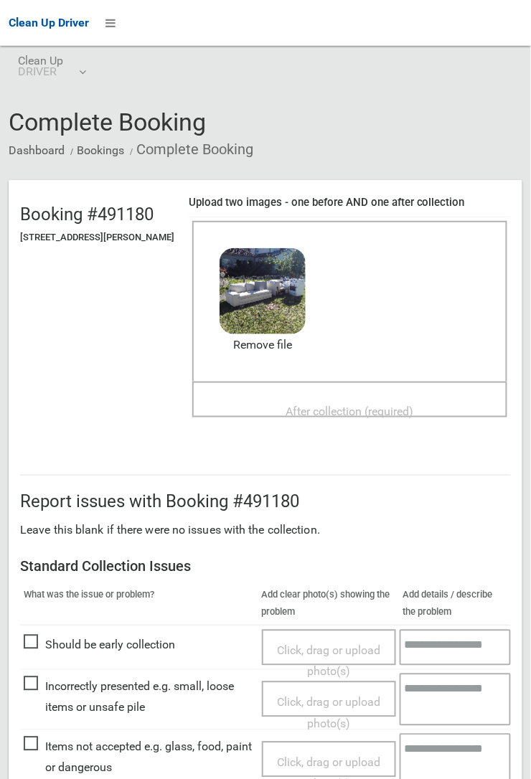
click at [381, 415] on span "After collection (required)" at bounding box center [350, 412] width 128 height 14
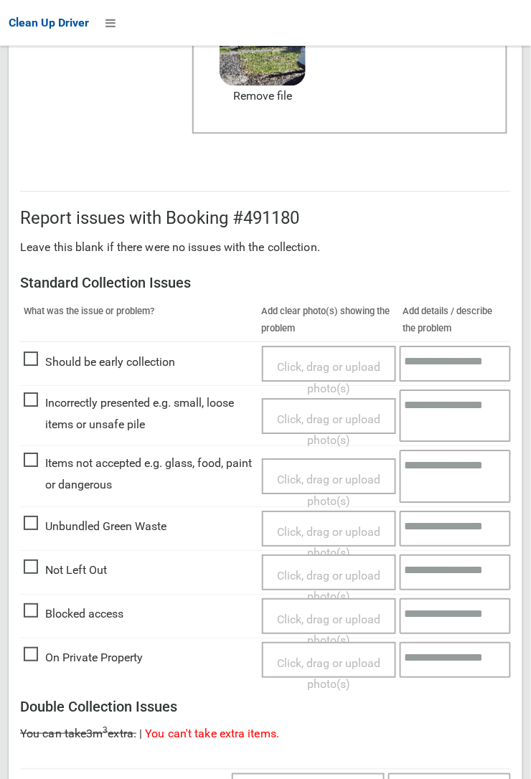
scroll to position [787, 0]
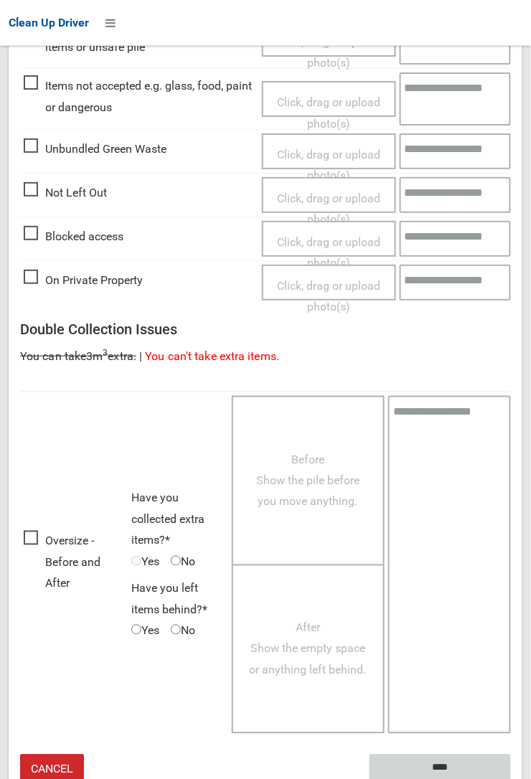
click at [432, 768] on input "****" at bounding box center [440, 768] width 141 height 27
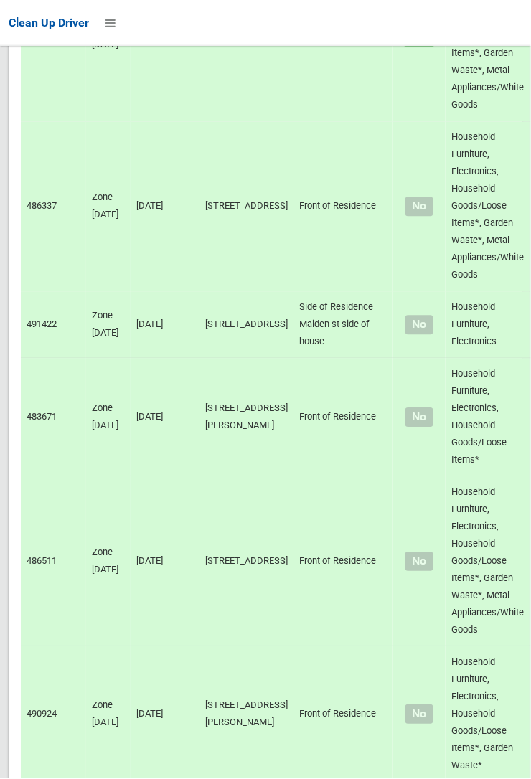
scroll to position [7101, 0]
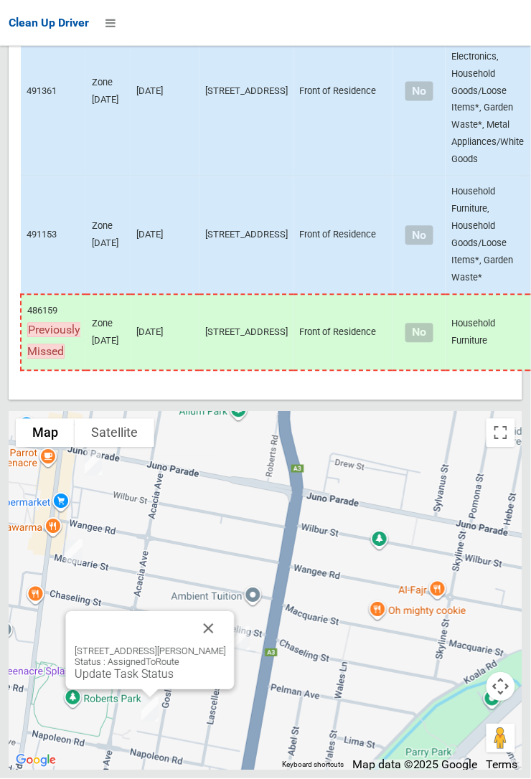
click at [226, 647] on button "Close" at bounding box center [209, 629] width 34 height 34
click at [224, 647] on button "Close" at bounding box center [209, 629] width 34 height 34
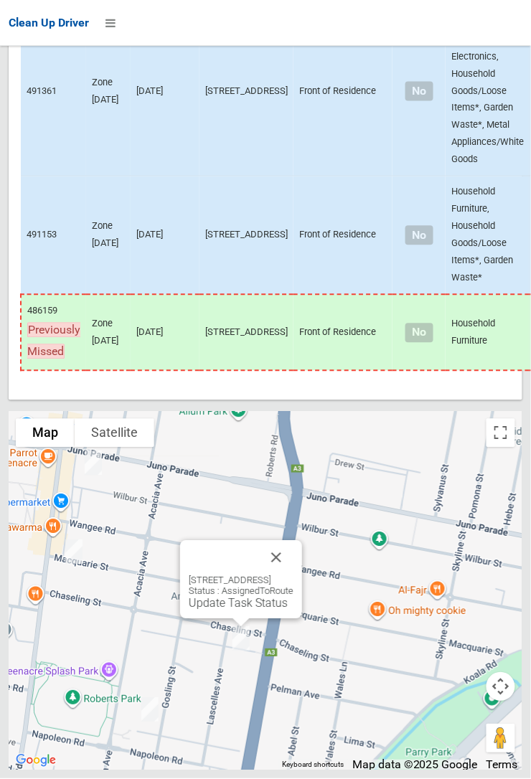
click at [293, 575] on button "Close" at bounding box center [276, 558] width 34 height 34
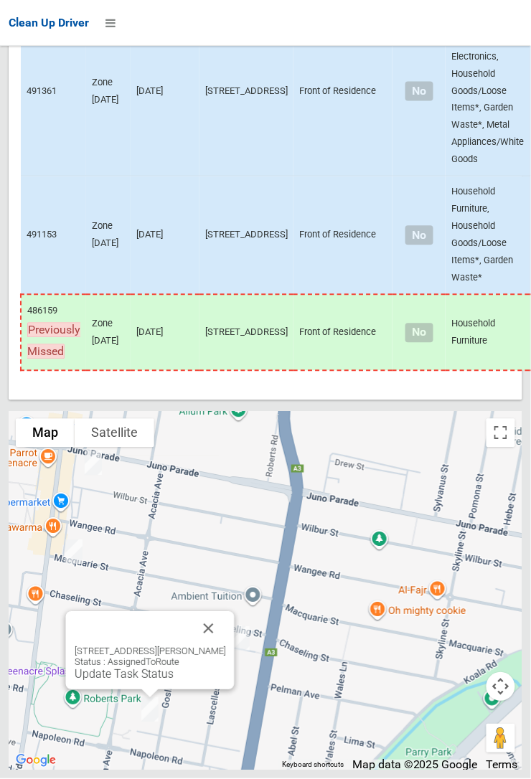
click at [226, 647] on button "Close" at bounding box center [209, 629] width 34 height 34
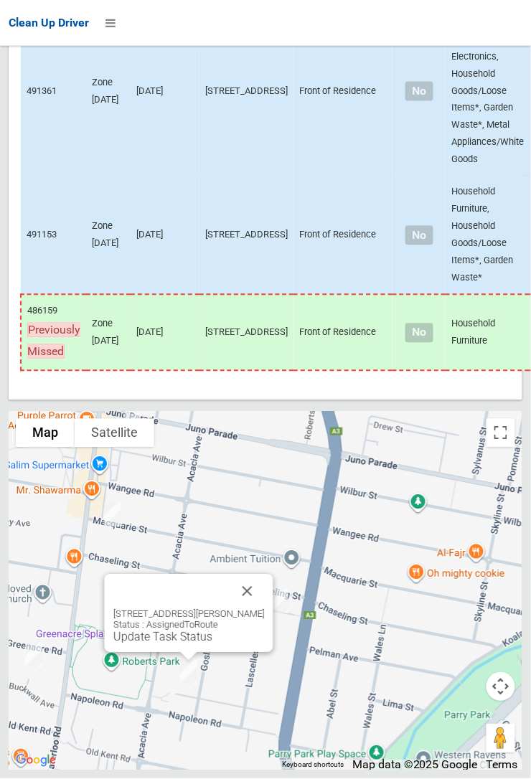
click at [265, 609] on button "Close" at bounding box center [247, 592] width 34 height 34
click at [264, 644] on div "1/9 Lascelles Lane, GREENACRE NSW 2190 Status : AssignedToRoute Update Task Sta…" at bounding box center [188, 626] width 151 height 35
click at [265, 609] on button "Close" at bounding box center [247, 592] width 34 height 34
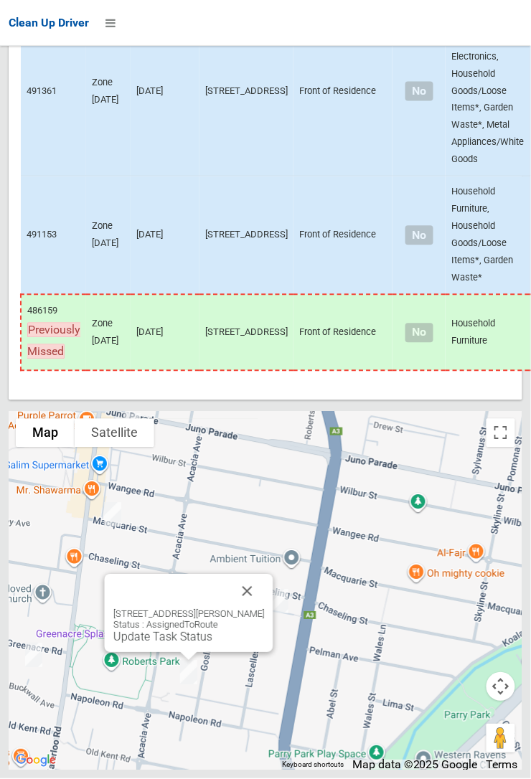
click at [265, 609] on button "Close" at bounding box center [247, 592] width 34 height 34
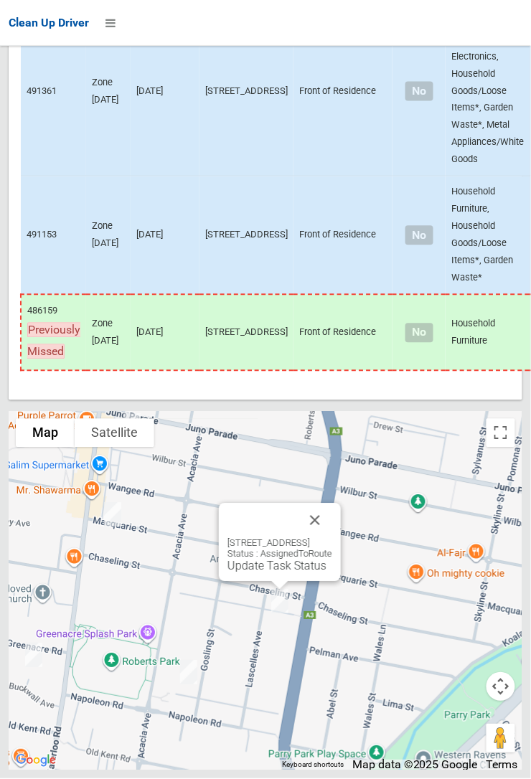
click at [332, 538] on button "Close" at bounding box center [315, 521] width 34 height 34
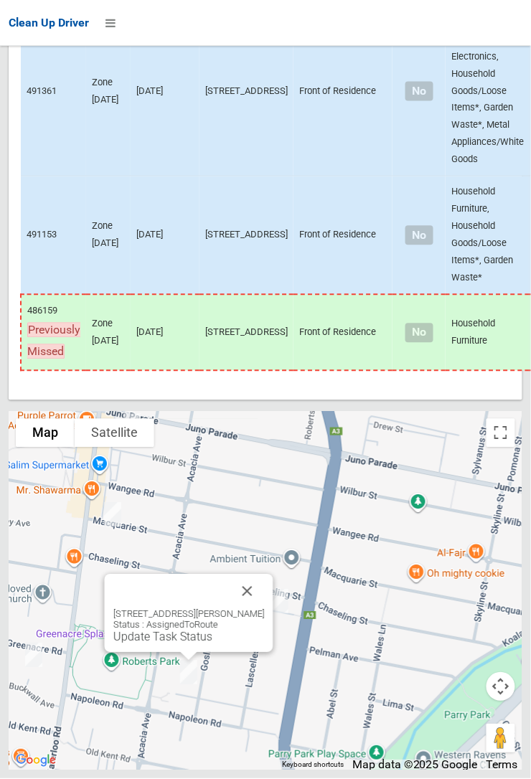
click at [174, 644] on link "Update Task Status" at bounding box center [162, 638] width 99 height 14
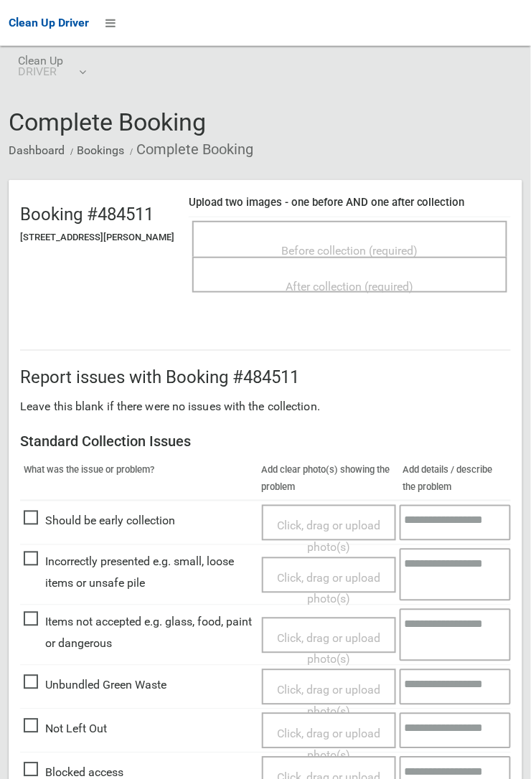
click at [350, 244] on span "Before collection (required)" at bounding box center [350, 251] width 136 height 14
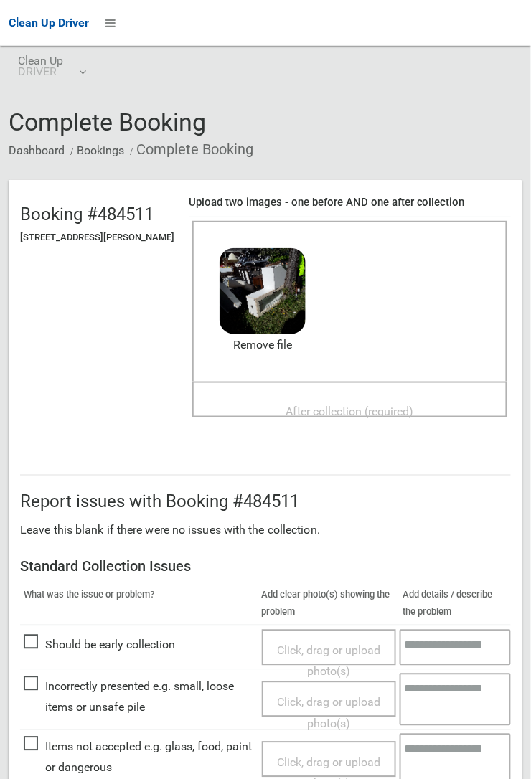
click at [344, 405] on span "After collection (required)" at bounding box center [350, 412] width 128 height 14
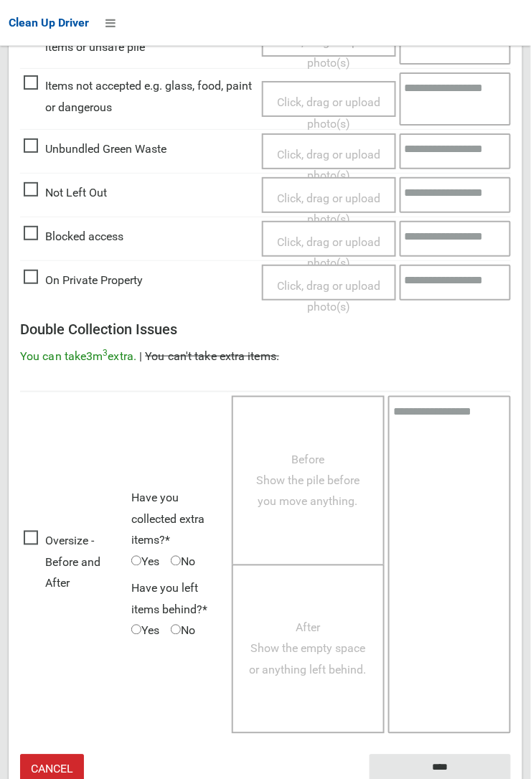
scroll to position [784, 0]
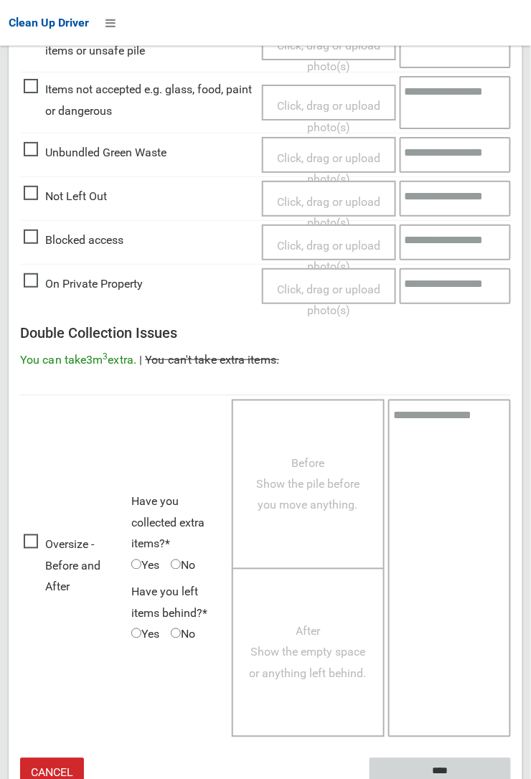
click at [511, 779] on input "****" at bounding box center [440, 771] width 141 height 27
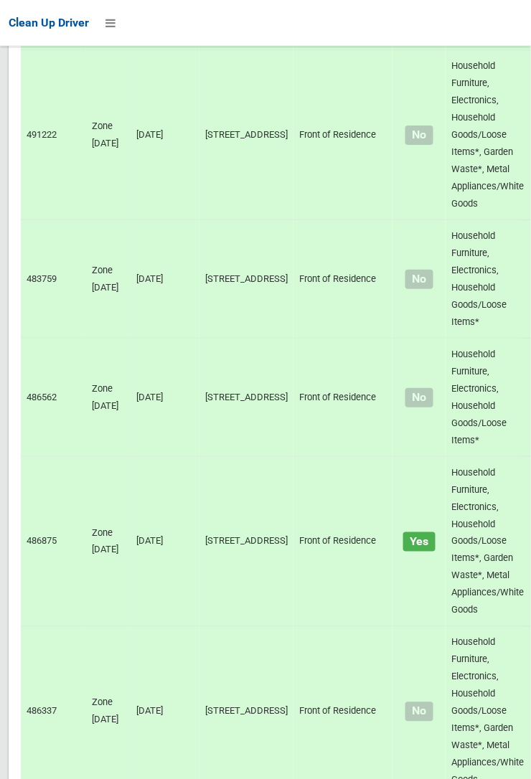
scroll to position [7101, 0]
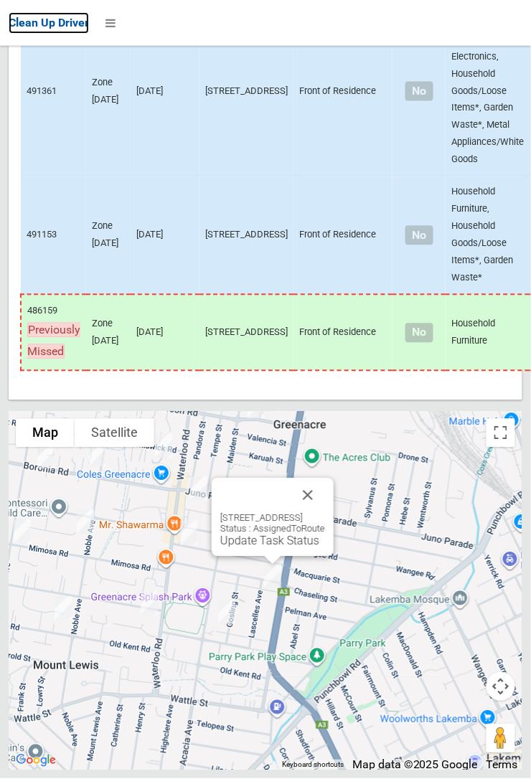
click at [14, 26] on span "Clean Up Driver" at bounding box center [49, 23] width 80 height 14
